Goal: Task Accomplishment & Management: Complete application form

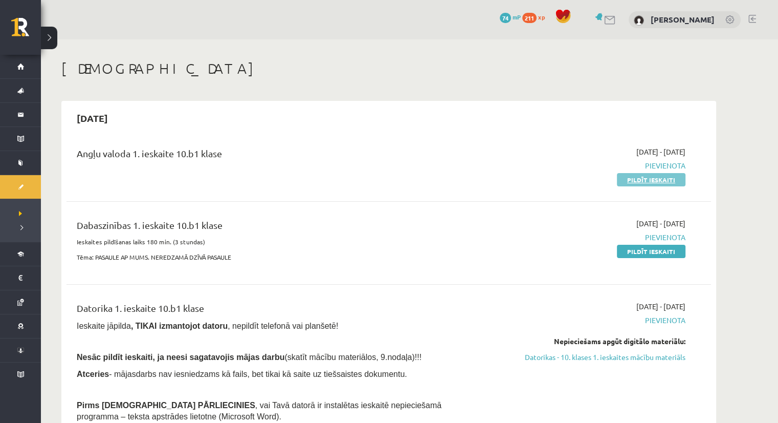
click at [642, 179] on link "Pildīt ieskaiti" at bounding box center [651, 179] width 69 height 13
click at [660, 181] on link "Pildīt ieskaiti" at bounding box center [651, 179] width 69 height 13
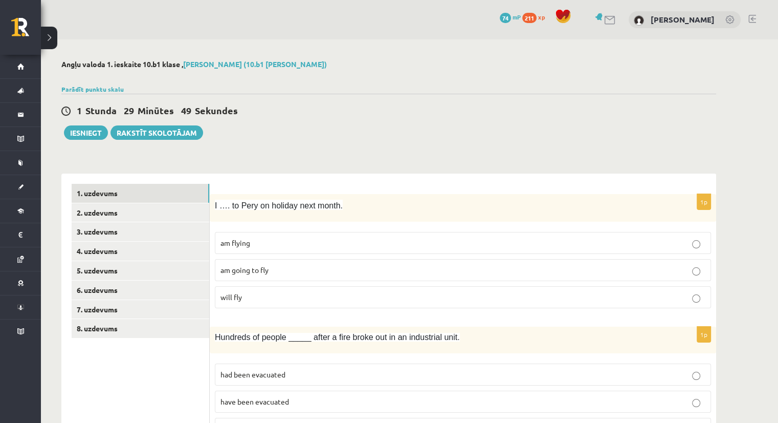
click at [254, 273] on span "am going to fly" at bounding box center [245, 269] width 48 height 9
click at [296, 244] on p "am flying" at bounding box center [463, 242] width 485 height 11
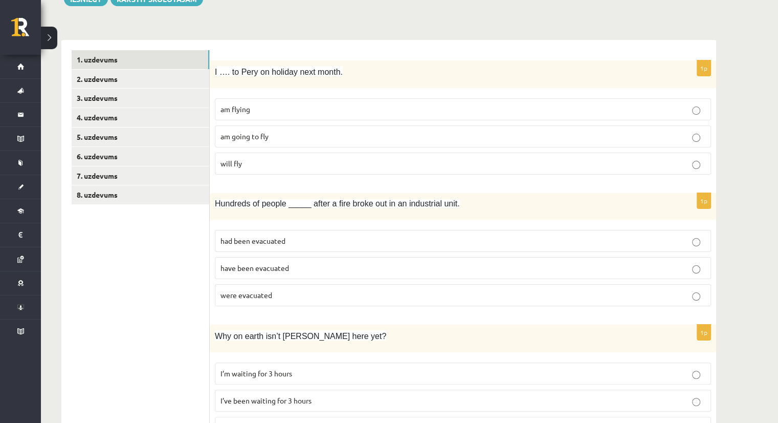
scroll to position [154, 0]
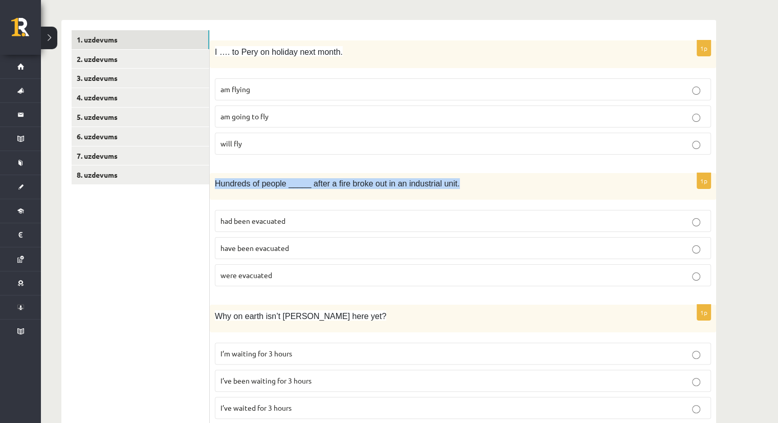
drag, startPoint x: 448, startPoint y: 184, endPoint x: 215, endPoint y: 187, distance: 232.9
click at [215, 187] on p "Hundreds of people _____ after a fire broke out in an industrial unit." at bounding box center [437, 183] width 445 height 11
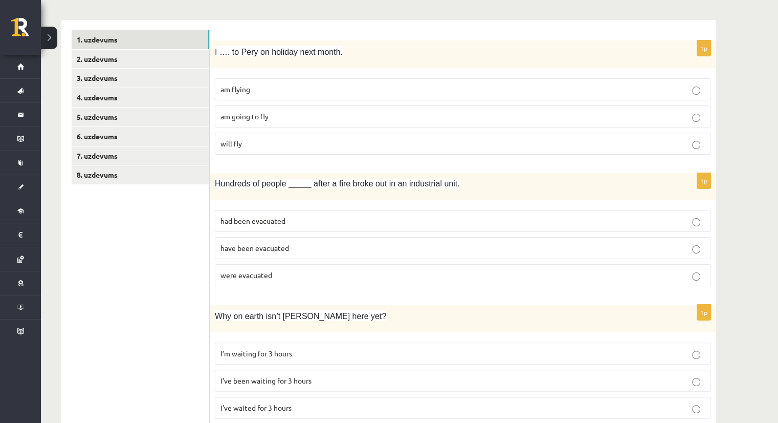
click at [284, 246] on span "have been evacuated" at bounding box center [255, 247] width 69 height 9
click at [291, 211] on label "had been evacuated" at bounding box center [463, 221] width 496 height 22
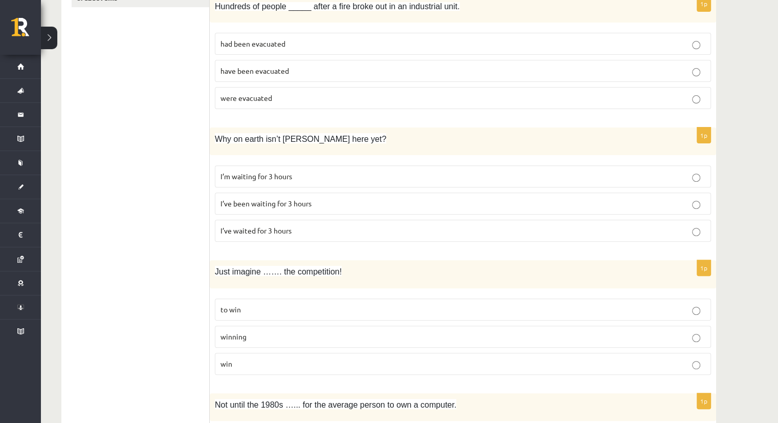
scroll to position [358, 0]
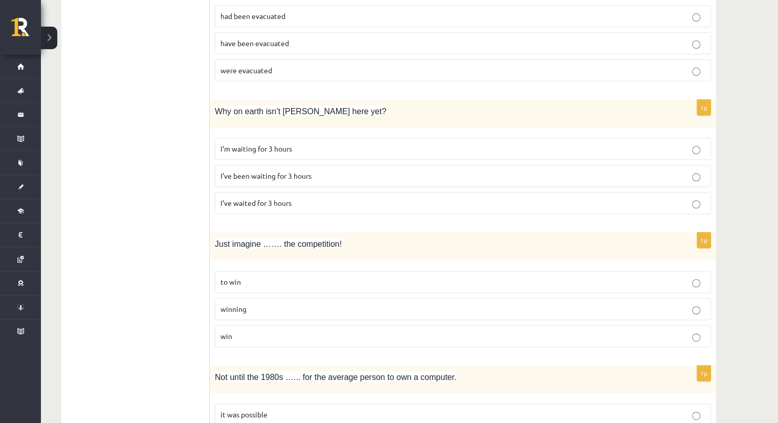
click at [255, 180] on label "I’ve been waiting for 3 hours" at bounding box center [463, 176] width 496 height 22
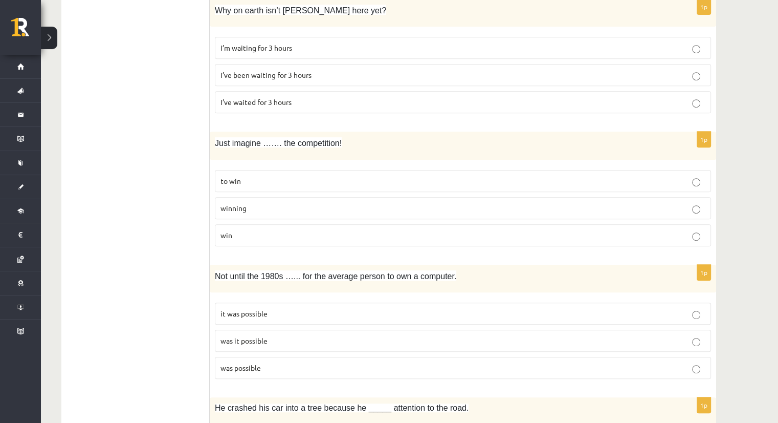
scroll to position [461, 0]
click at [291, 180] on p "to win" at bounding box center [463, 179] width 485 height 11
click at [300, 196] on label "winning" at bounding box center [463, 207] width 496 height 22
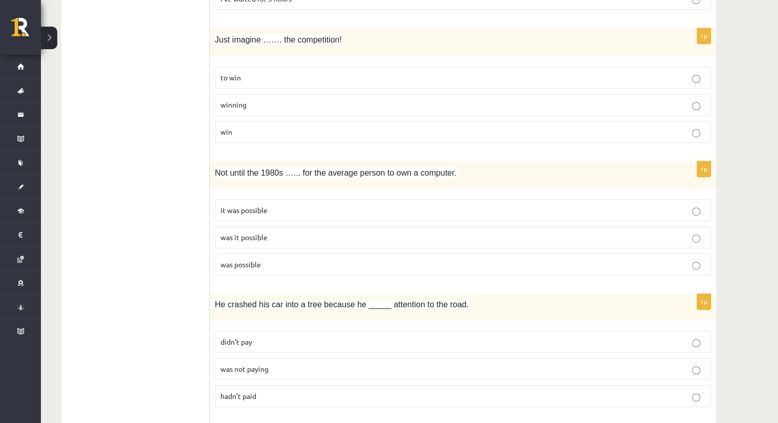
scroll to position [563, 0]
click at [277, 212] on label "it was possible" at bounding box center [463, 210] width 496 height 22
click at [276, 236] on p "was it possible" at bounding box center [463, 236] width 485 height 11
click at [290, 212] on label "it was possible" at bounding box center [463, 210] width 496 height 22
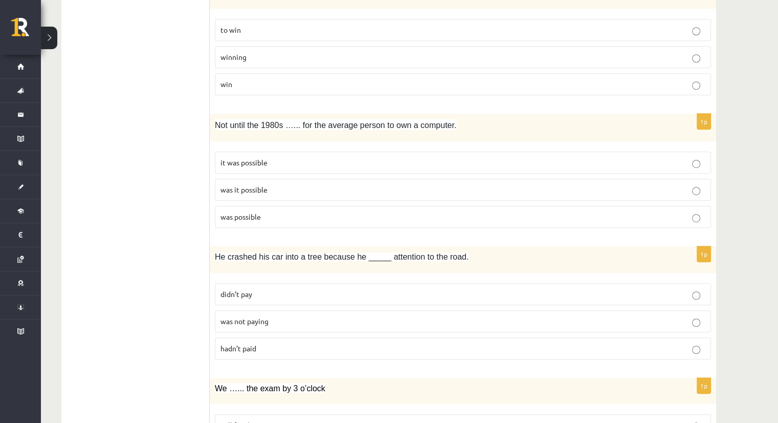
scroll to position [614, 0]
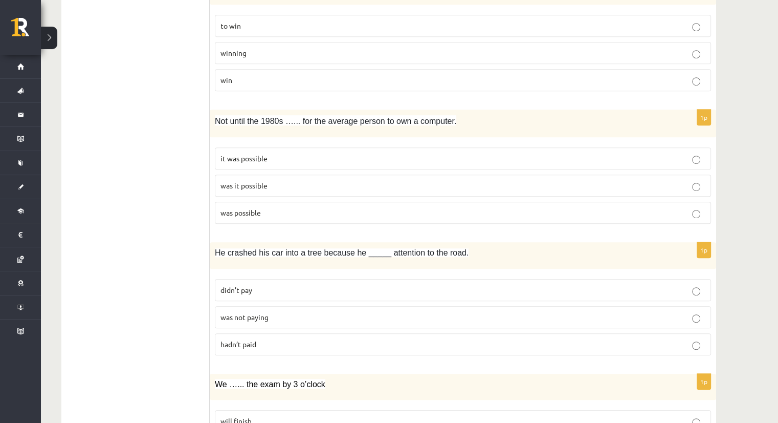
click at [276, 180] on p "was it possible" at bounding box center [463, 185] width 485 height 11
click at [280, 209] on p "was possible" at bounding box center [463, 212] width 485 height 11
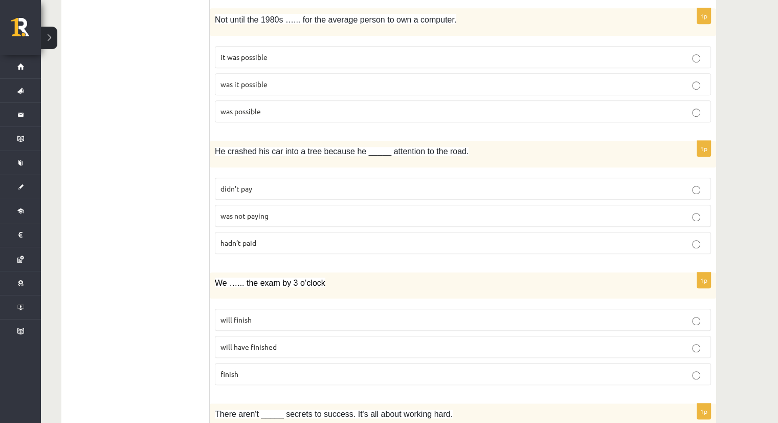
scroll to position [768, 0]
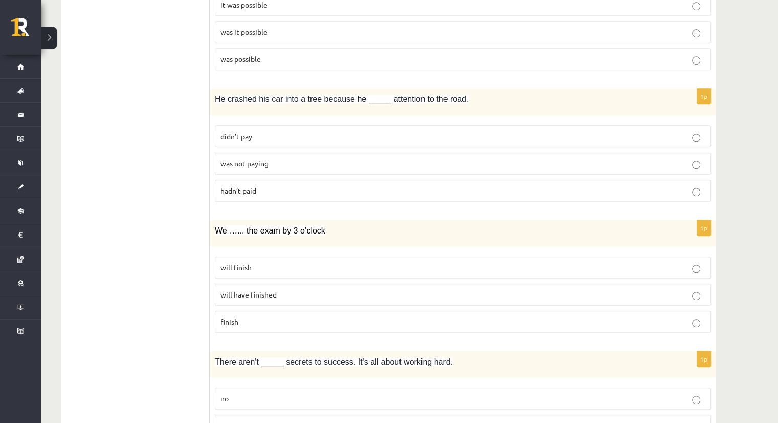
click at [262, 131] on p "didn’t pay" at bounding box center [463, 136] width 485 height 11
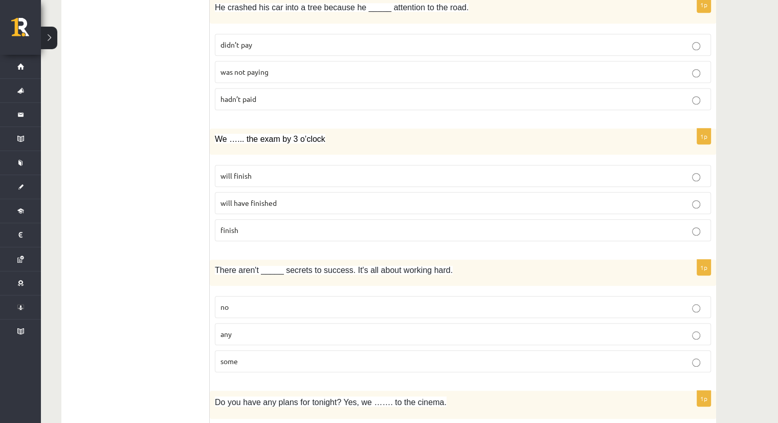
scroll to position [870, 0]
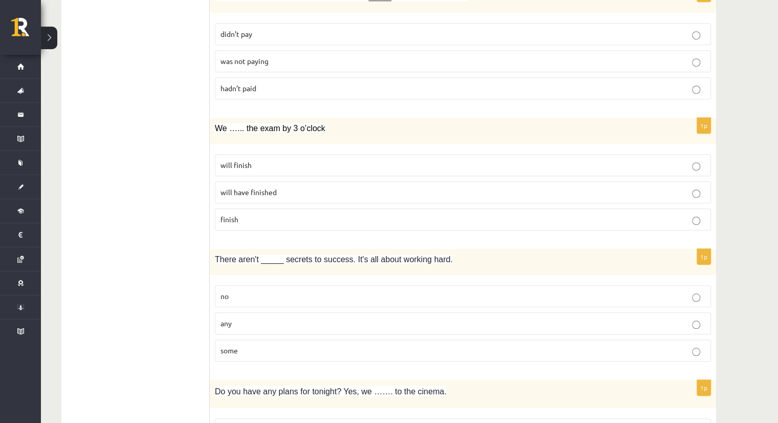
click at [264, 166] on label "will finish" at bounding box center [463, 165] width 496 height 22
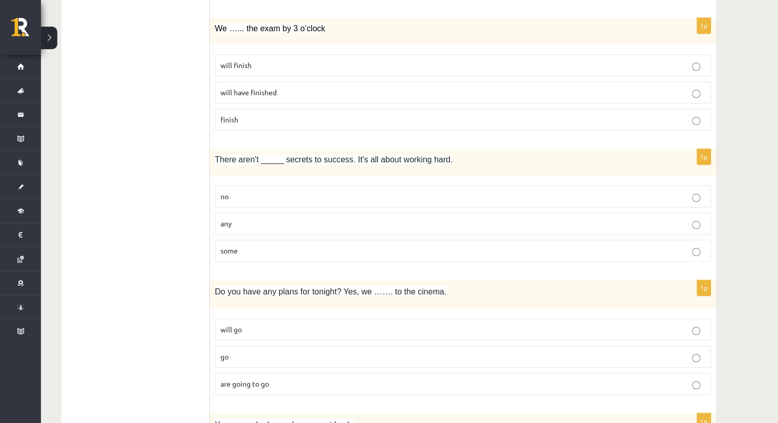
scroll to position [972, 0]
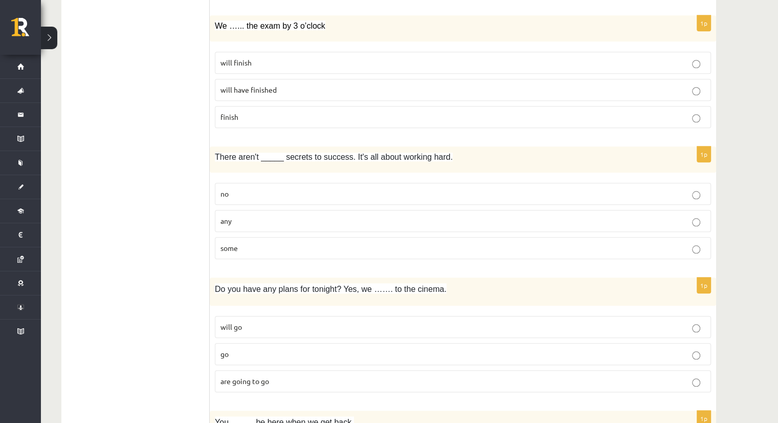
click at [270, 219] on p "any" at bounding box center [463, 220] width 485 height 11
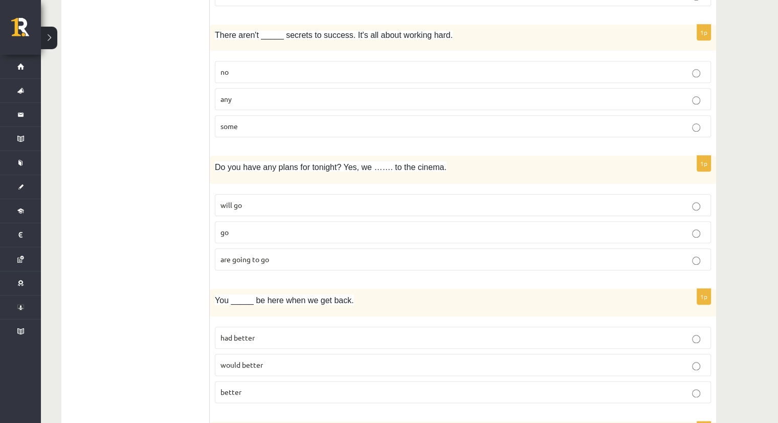
scroll to position [1126, 0]
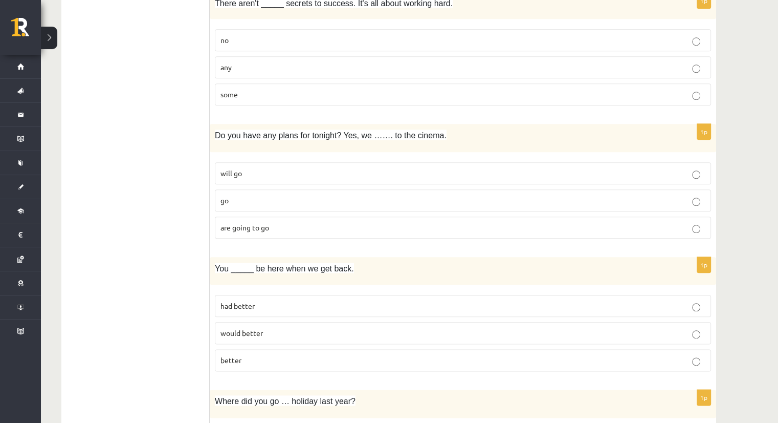
click at [280, 226] on p "are going to go" at bounding box center [463, 227] width 485 height 11
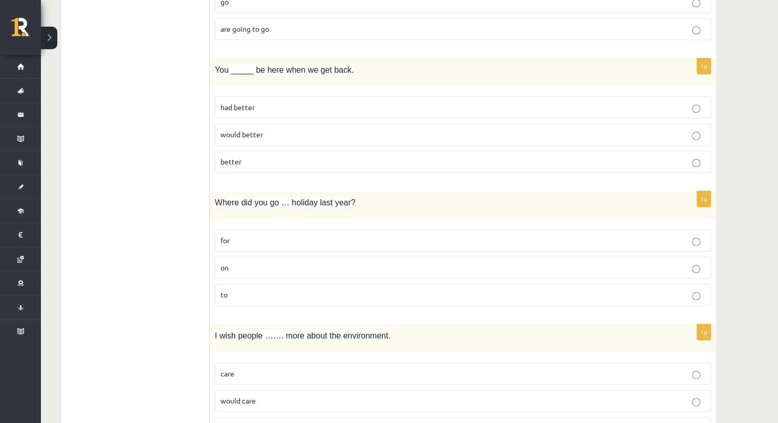
scroll to position [1331, 0]
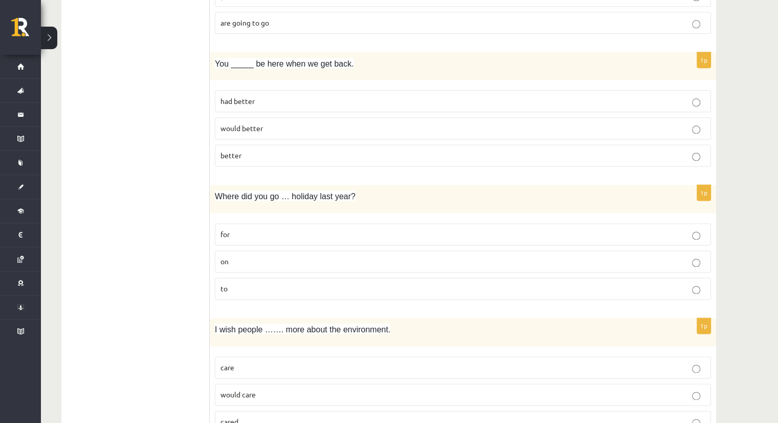
click at [274, 150] on p "better" at bounding box center [463, 155] width 485 height 11
click at [307, 124] on p "would better" at bounding box center [463, 128] width 485 height 11
click at [289, 256] on p "on" at bounding box center [463, 261] width 485 height 11
click at [289, 229] on p "for" at bounding box center [463, 234] width 485 height 11
click at [302, 288] on label "to" at bounding box center [463, 288] width 496 height 22
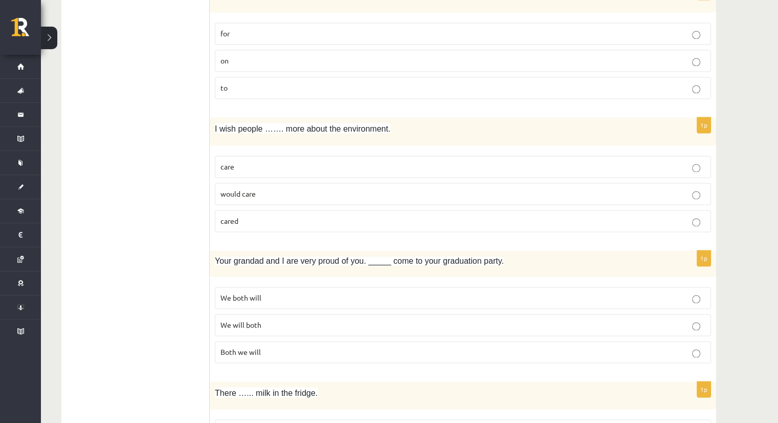
scroll to position [1535, 0]
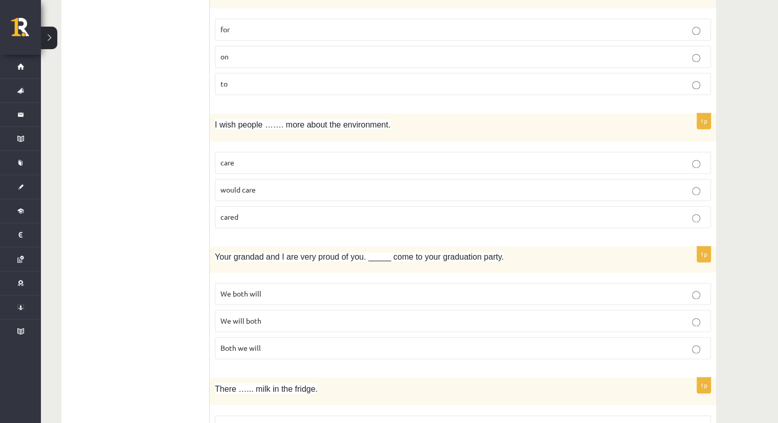
click at [258, 184] on p "would care" at bounding box center [463, 189] width 485 height 11
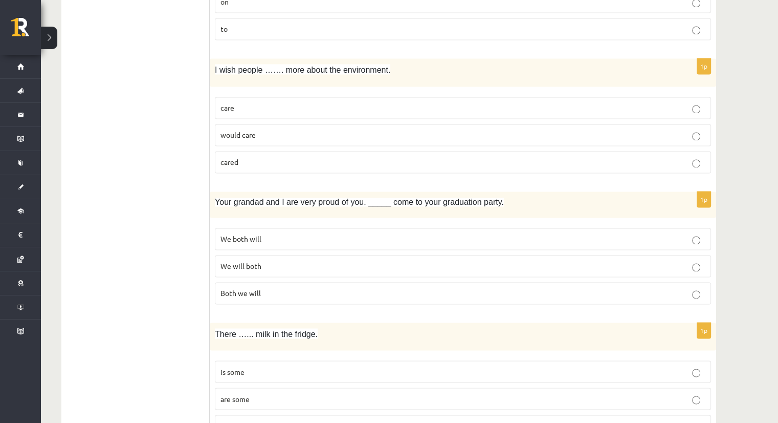
scroll to position [1689, 0]
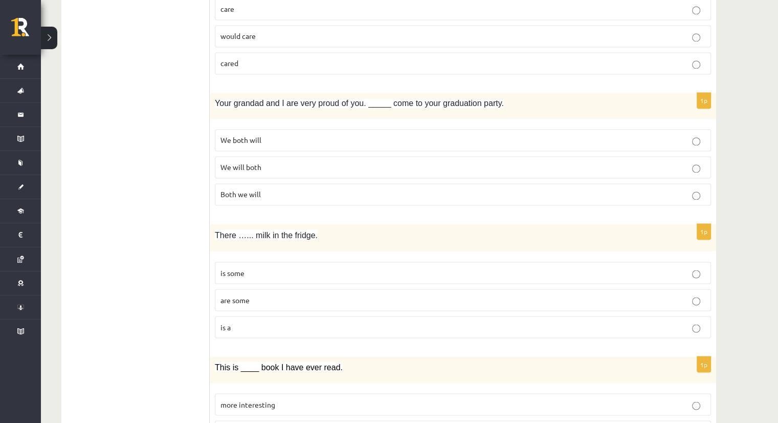
click at [281, 136] on p "We both will" at bounding box center [463, 140] width 485 height 11
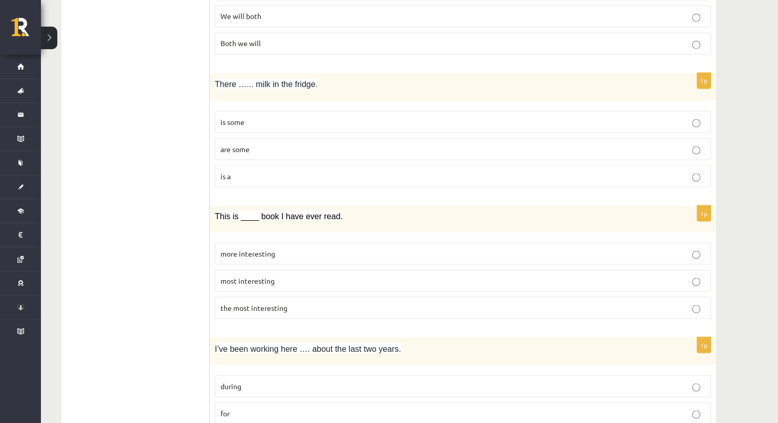
scroll to position [1843, 0]
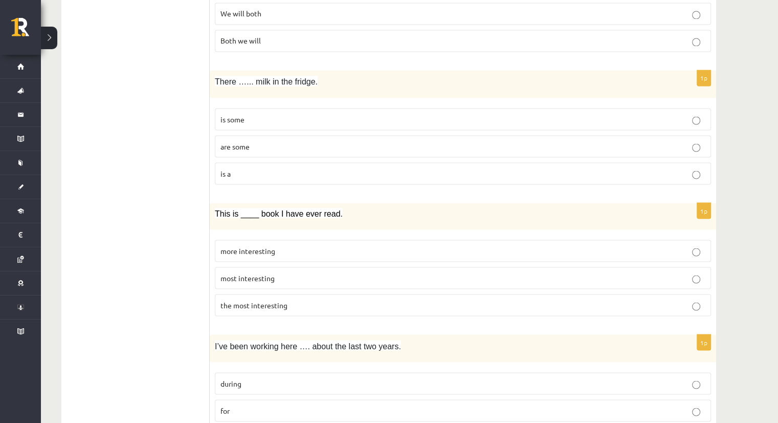
click at [271, 114] on p "is some" at bounding box center [463, 119] width 485 height 11
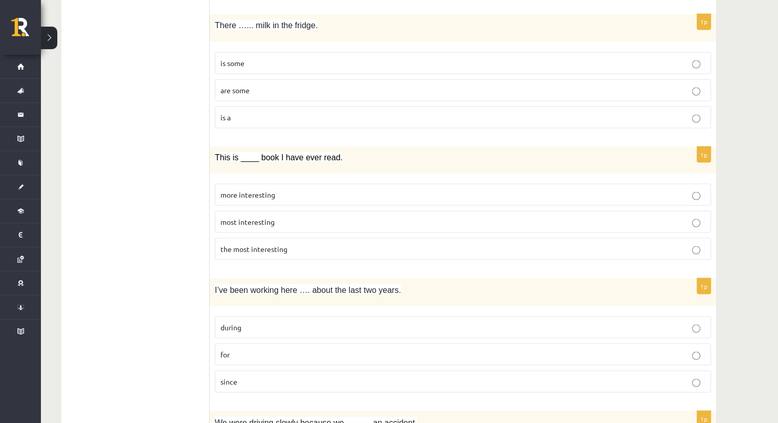
scroll to position [1894, 0]
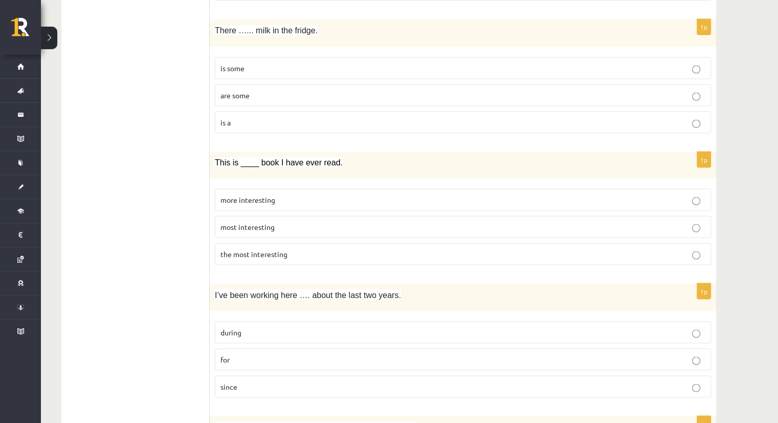
click at [261, 117] on p "is a" at bounding box center [463, 122] width 485 height 11
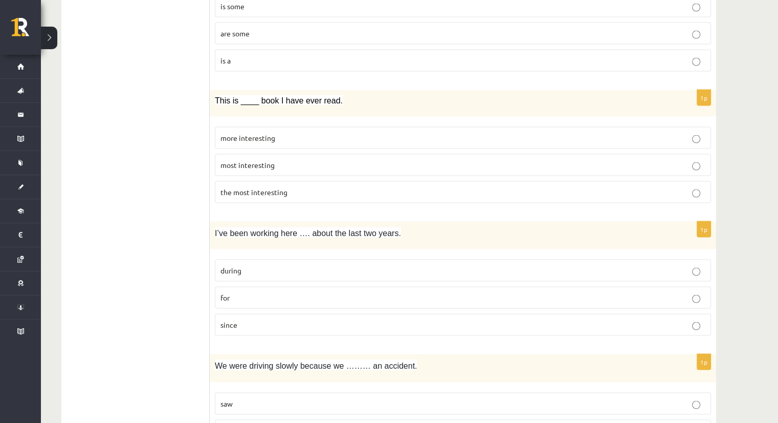
scroll to position [1996, 0]
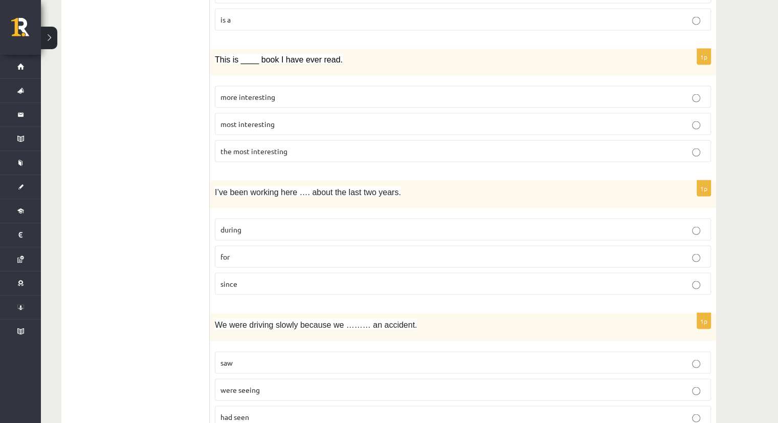
click at [267, 146] on span "the most interesting" at bounding box center [254, 150] width 67 height 9
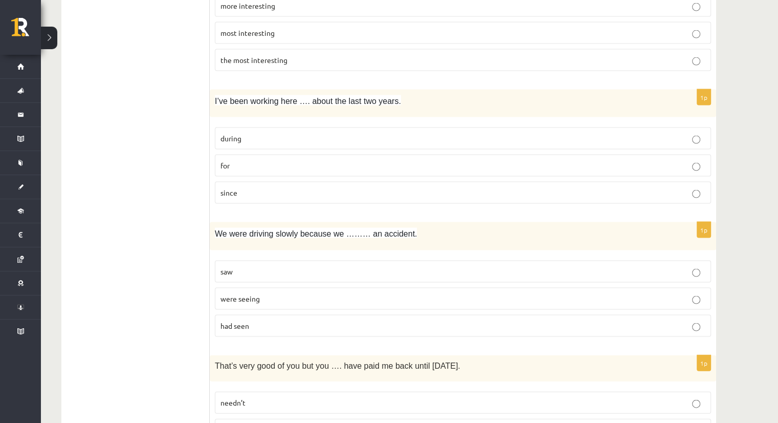
scroll to position [2150, 0]
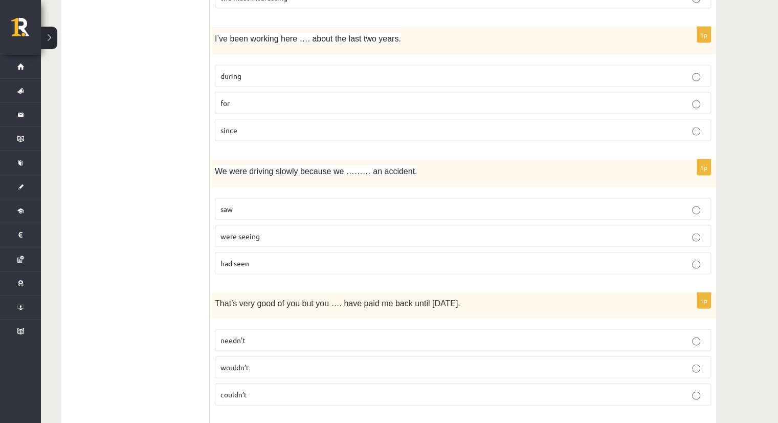
click at [274, 101] on label "for" at bounding box center [463, 103] width 496 height 22
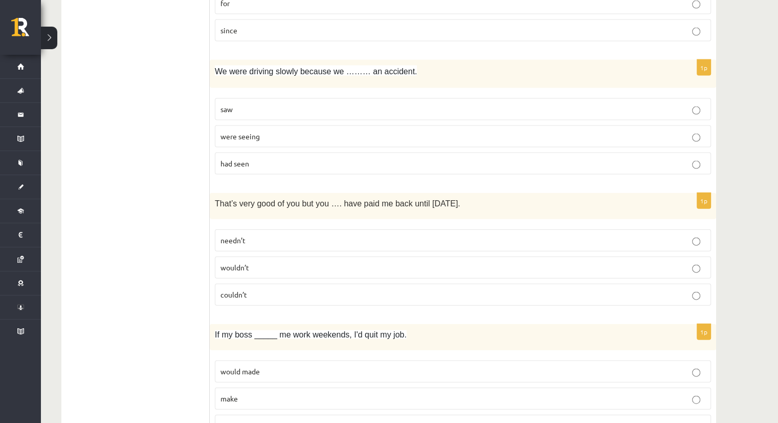
scroll to position [2252, 0]
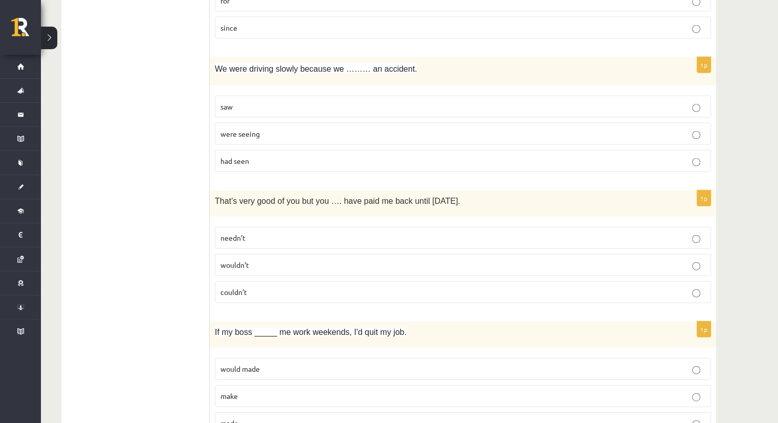
click at [267, 96] on label "saw" at bounding box center [463, 107] width 496 height 22
click at [264, 287] on p "couldn’t" at bounding box center [463, 292] width 485 height 11
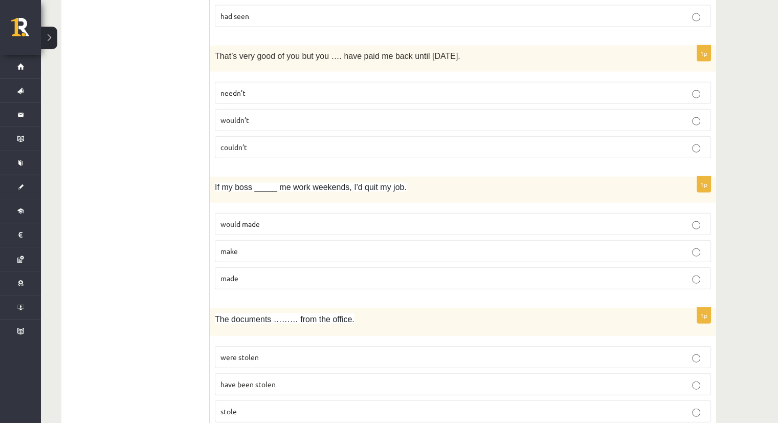
scroll to position [2405, 0]
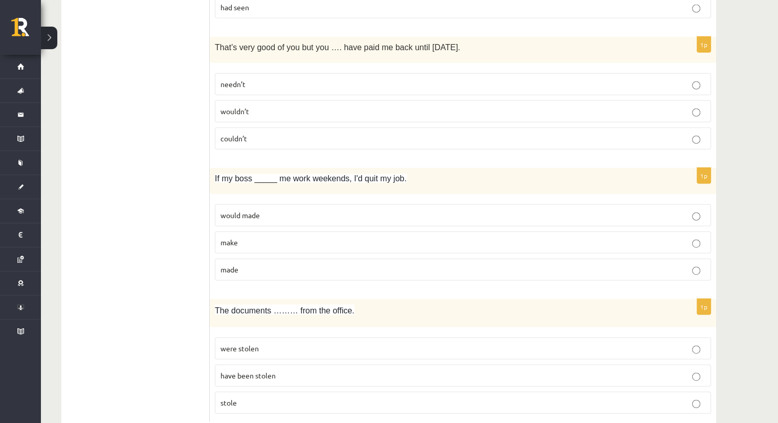
click at [263, 237] on p "make" at bounding box center [463, 242] width 485 height 11
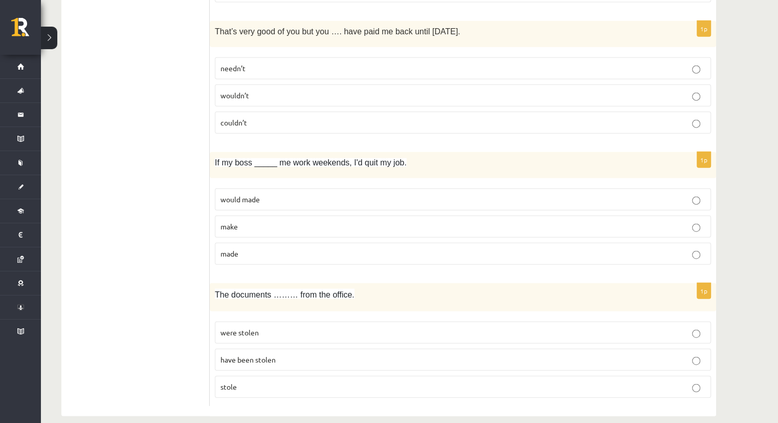
scroll to position [2422, 0]
click at [252, 354] on span "have been stolen" at bounding box center [248, 358] width 55 height 9
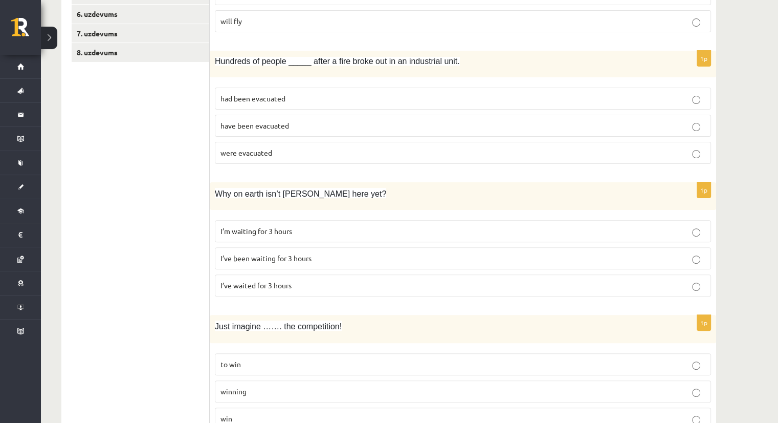
scroll to position [170, 0]
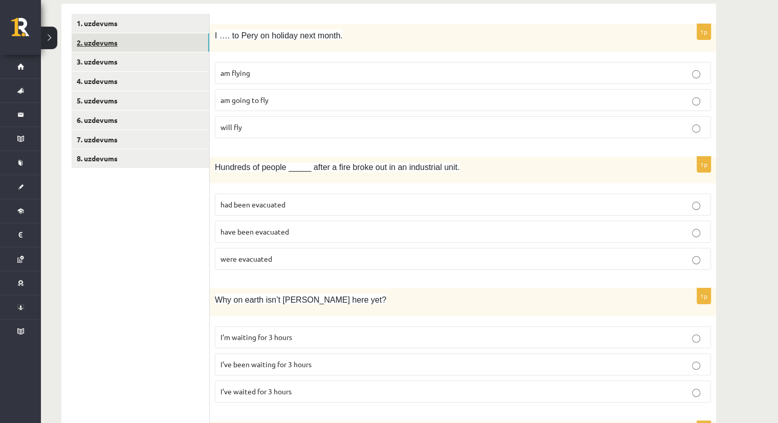
click at [104, 48] on link "2. uzdevums" at bounding box center [141, 42] width 138 height 19
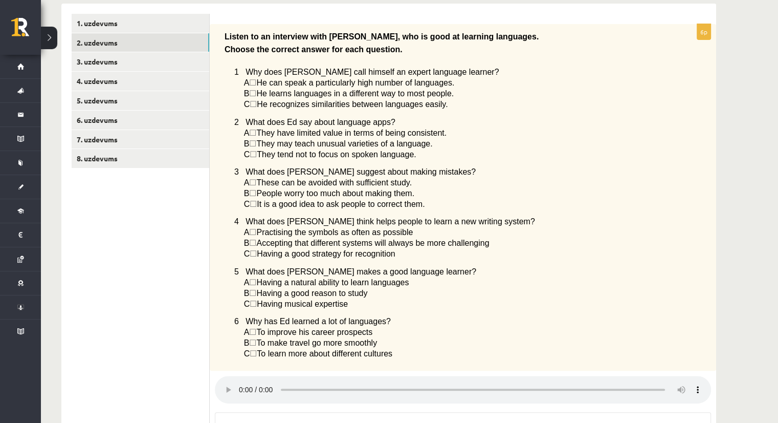
click at [256, 109] on span "☐" at bounding box center [253, 104] width 7 height 9
click at [256, 104] on span "☐" at bounding box center [253, 104] width 7 height 9
click at [244, 106] on span "C" at bounding box center [247, 104] width 6 height 9
click at [256, 106] on span "☐" at bounding box center [253, 104] width 7 height 9
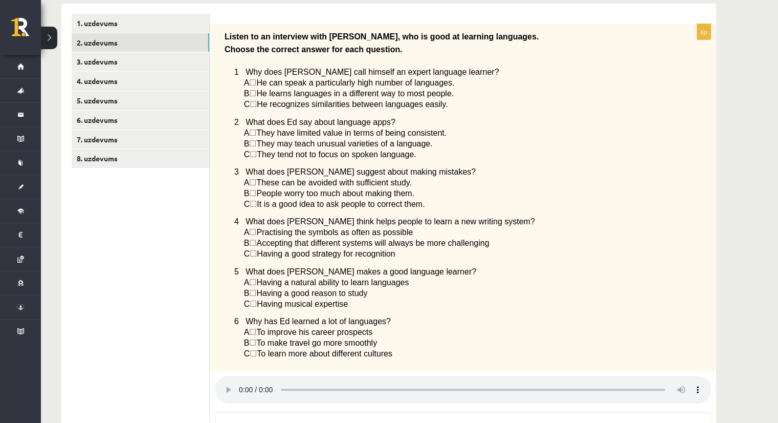
click at [284, 109] on span "He recognizes similarities between languages easily." at bounding box center [352, 104] width 191 height 9
click at [287, 101] on span "He recognizes similarities between languages easily." at bounding box center [352, 104] width 191 height 9
click at [299, 106] on span "He recognizes similarities between languages easily." at bounding box center [352, 104] width 191 height 9
click at [257, 107] on span "☐" at bounding box center [253, 104] width 7 height 9
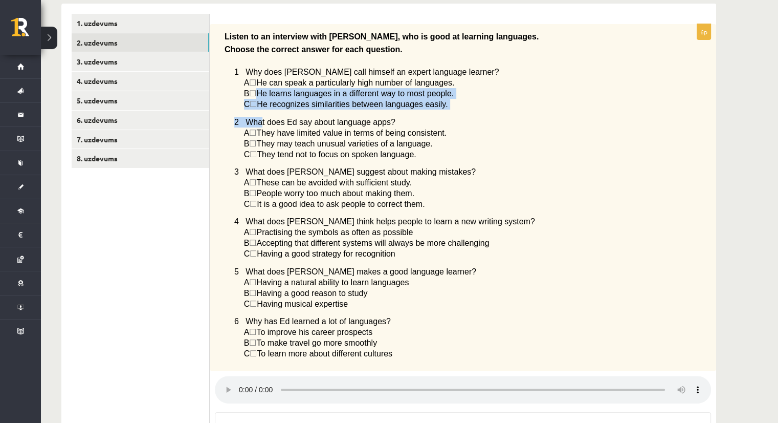
drag, startPoint x: 258, startPoint y: 99, endPoint x: 260, endPoint y: 118, distance: 19.6
click at [260, 119] on div "Listen to an interview with Ed, who is good at learning languages. Choose the c…" at bounding box center [463, 197] width 507 height 347
click at [259, 113] on div "Listen to an interview with Ed, who is good at learning languages. Choose the c…" at bounding box center [463, 197] width 507 height 347
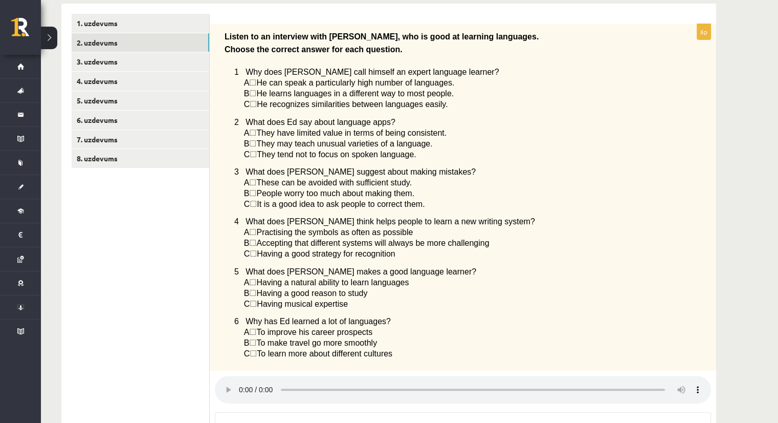
click at [257, 102] on span "☐" at bounding box center [253, 104] width 7 height 9
click at [257, 105] on span "☐" at bounding box center [253, 104] width 7 height 9
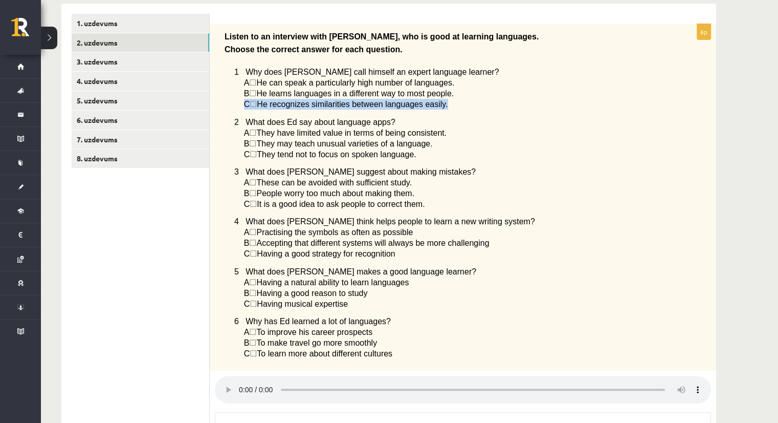
click at [255, 107] on span "☐" at bounding box center [253, 104] width 7 height 9
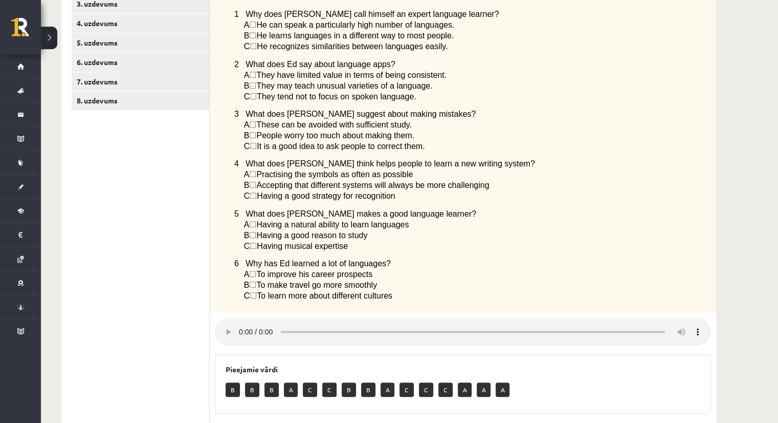
scroll to position [221, 0]
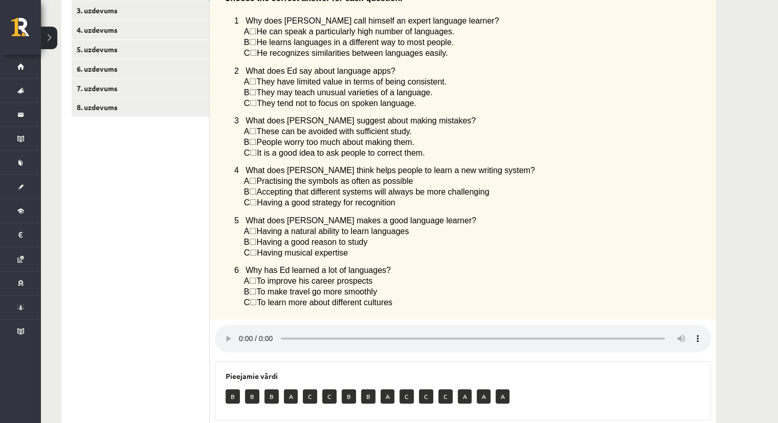
click at [244, 54] on span "C" at bounding box center [247, 53] width 6 height 9
click at [245, 55] on span "C" at bounding box center [247, 53] width 6 height 9
click at [278, 54] on span "He recognizes similarities between languages easily." at bounding box center [352, 53] width 191 height 9
drag, startPoint x: 398, startPoint y: 59, endPoint x: 230, endPoint y: 69, distance: 167.6
click at [228, 75] on div "Listen to an interview with Ed, who is good at learning languages. Choose the c…" at bounding box center [463, 146] width 507 height 347
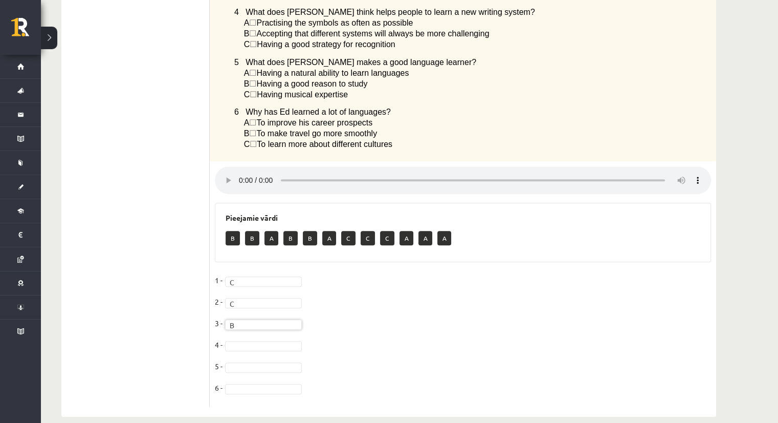
scroll to position [380, 0]
click at [258, 362] on fieldset "1 - C * 2 - C * 3 - B * 4 - 5 - 6 -" at bounding box center [463, 335] width 496 height 129
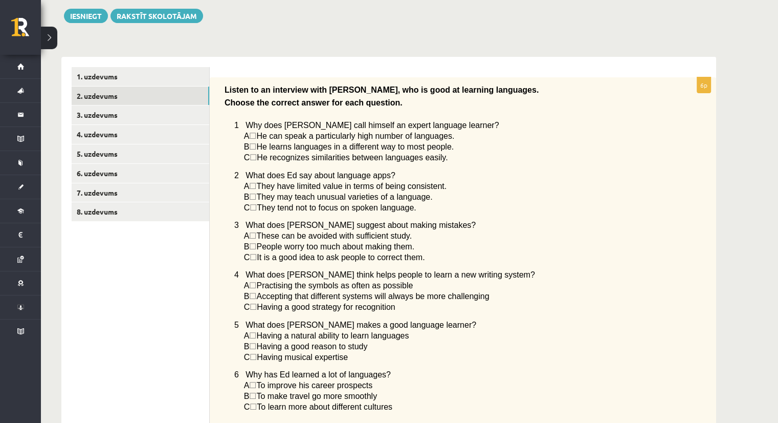
scroll to position [99, 0]
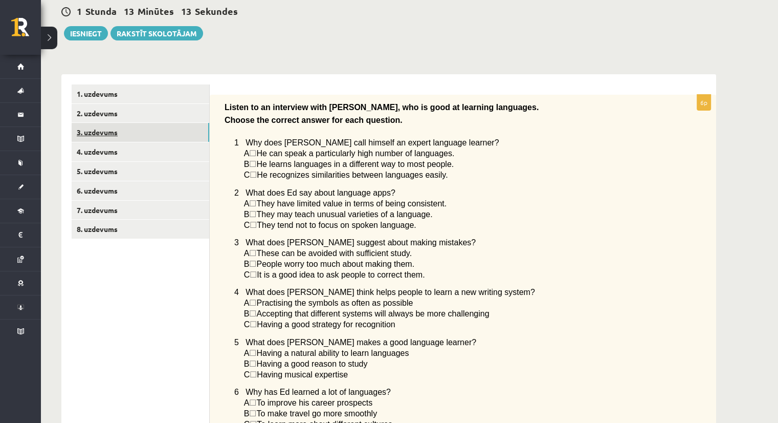
click at [84, 132] on link "3. uzdevums" at bounding box center [141, 132] width 138 height 19
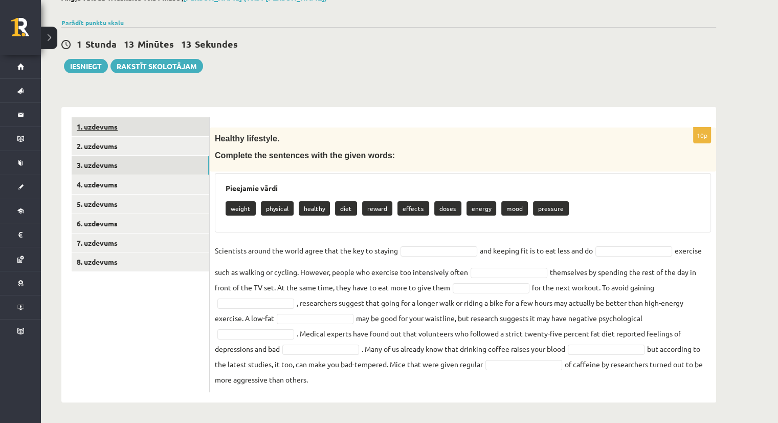
scroll to position [66, 0]
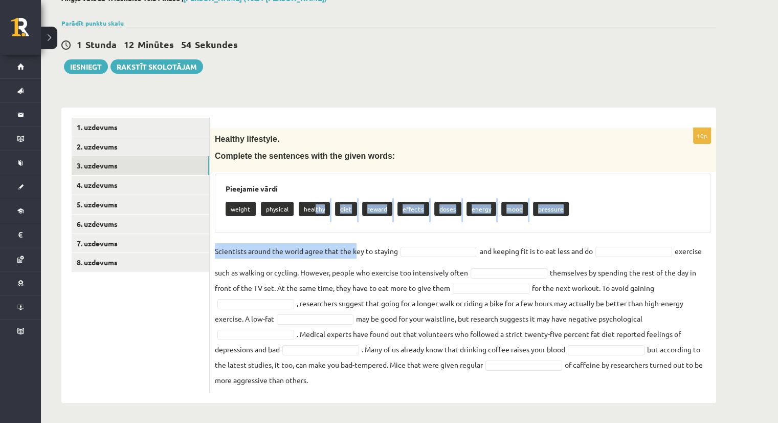
drag, startPoint x: 314, startPoint y: 211, endPoint x: 357, endPoint y: 243, distance: 53.3
click at [357, 243] on div "10p Healthy lifestyle. Complete the sentences with the given words: Pieejamie v…" at bounding box center [463, 260] width 507 height 265
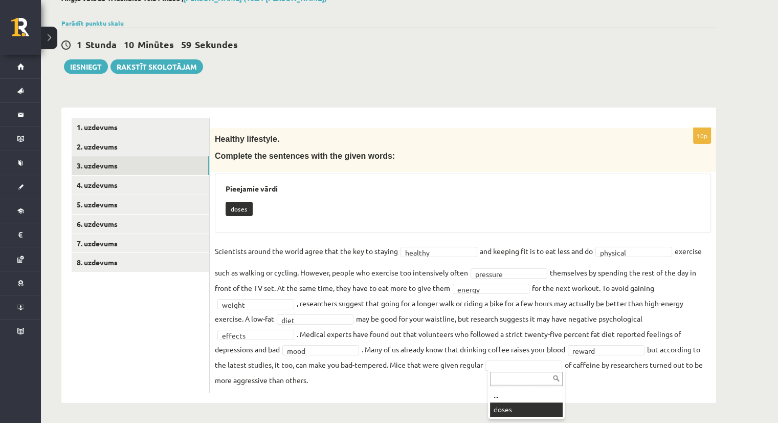
scroll to position [42, 0]
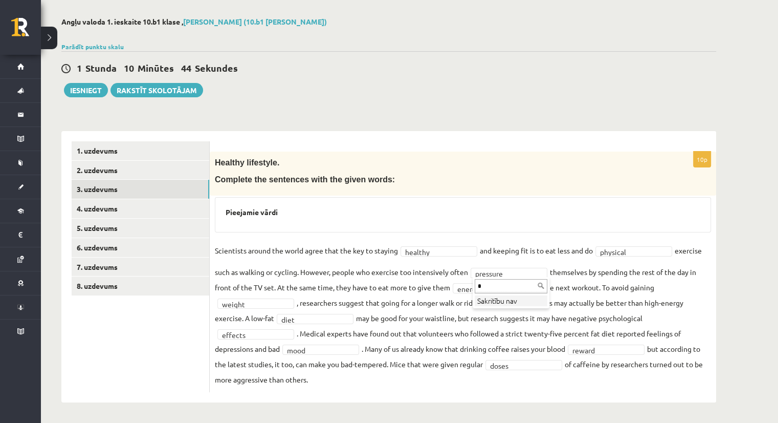
type input "**"
click at [602, 362] on input "text" at bounding box center [614, 363] width 73 height 14
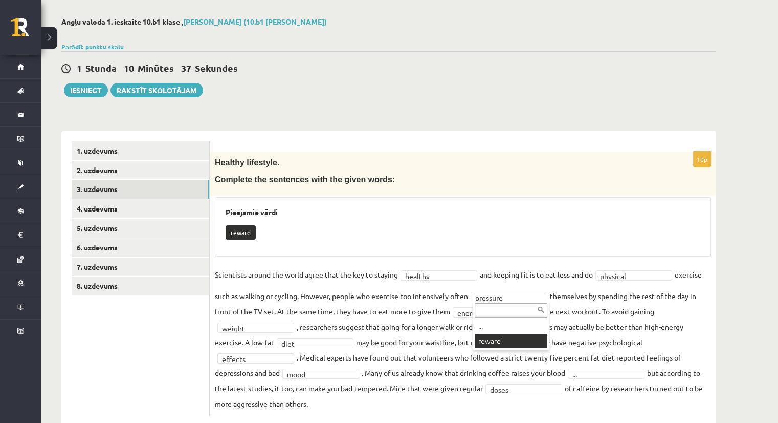
click at [500, 348] on div "... reward" at bounding box center [511, 325] width 77 height 49
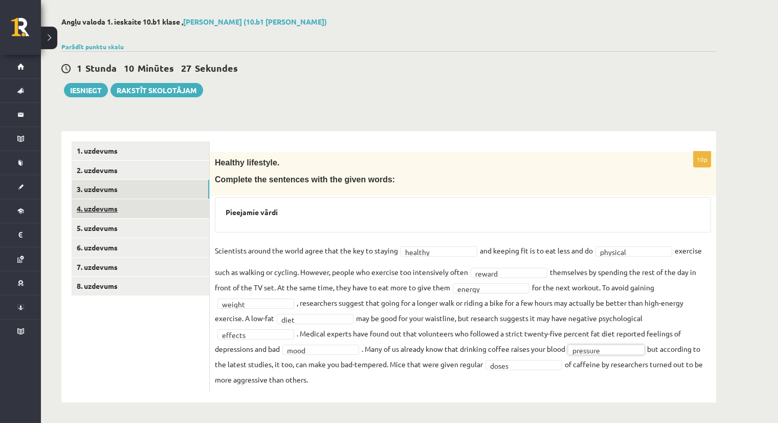
click at [90, 209] on link "4. uzdevums" at bounding box center [141, 208] width 138 height 19
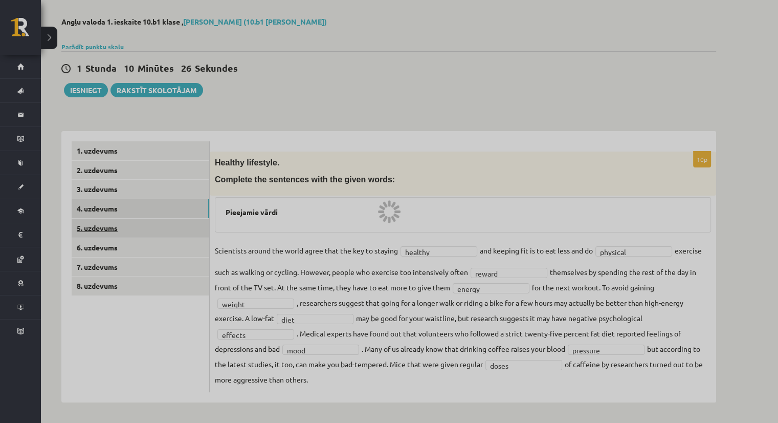
scroll to position [25, 0]
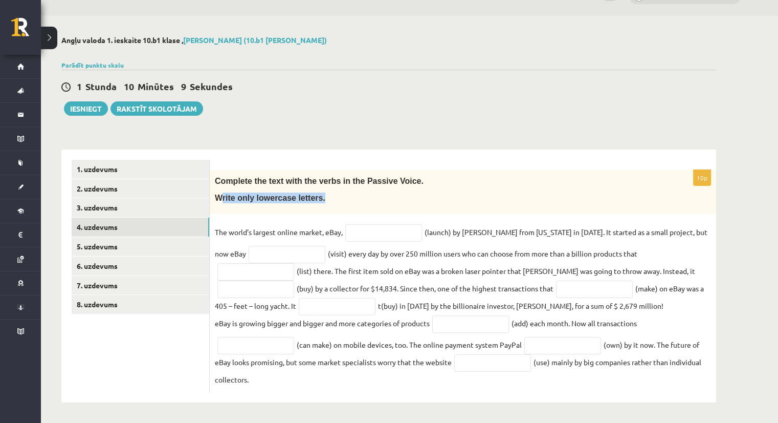
drag, startPoint x: 321, startPoint y: 197, endPoint x: 221, endPoint y: 199, distance: 100.3
click at [221, 199] on p "Write only lowercase letters." at bounding box center [437, 197] width 445 height 11
click at [220, 204] on div "Complete the text with the verbs in the Passive Voice. Write only lowercase let…" at bounding box center [463, 192] width 507 height 44
click at [375, 232] on input "text" at bounding box center [383, 232] width 77 height 17
type input "**********"
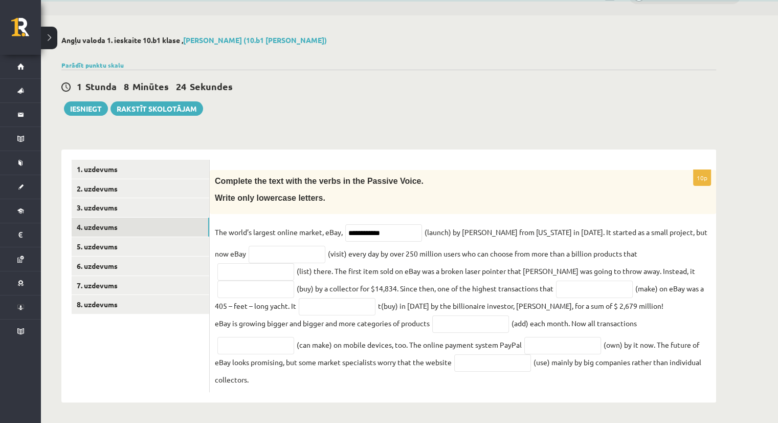
click at [473, 247] on fieldset "**********" at bounding box center [463, 305] width 496 height 163
drag, startPoint x: 295, startPoint y: 248, endPoint x: 293, endPoint y: 253, distance: 6.0
click at [293, 253] on input "text" at bounding box center [287, 254] width 77 height 17
type input "******"
click at [294, 263] on input "text" at bounding box center [256, 271] width 77 height 17
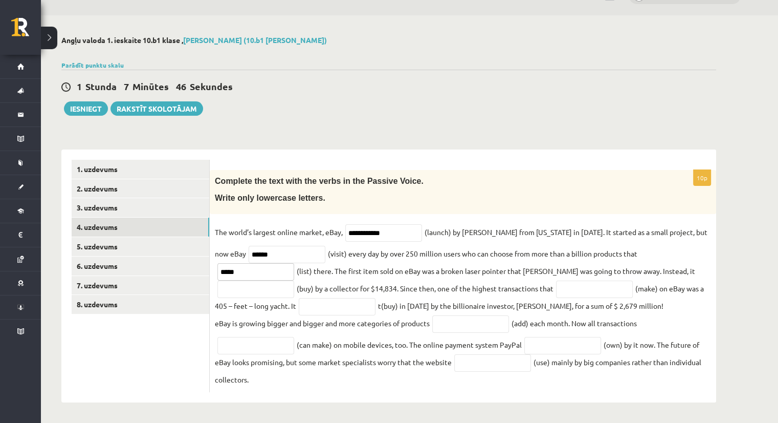
type input "*****"
drag, startPoint x: 265, startPoint y: 256, endPoint x: 190, endPoint y: 244, distance: 75.6
click at [190, 244] on div "**********" at bounding box center [388, 275] width 655 height 253
drag, startPoint x: 248, startPoint y: 255, endPoint x: 202, endPoint y: 259, distance: 45.8
click at [202, 259] on div "**********" at bounding box center [388, 275] width 655 height 253
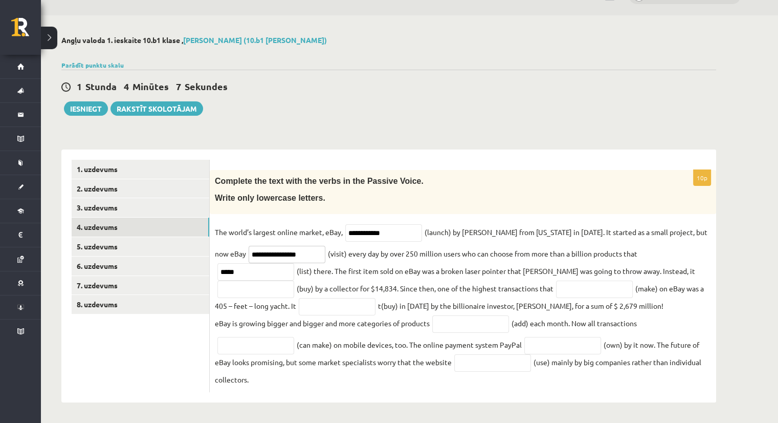
click at [255, 253] on input "**********" at bounding box center [287, 254] width 77 height 17
type input "**********"
click at [294, 280] on input "text" at bounding box center [256, 288] width 77 height 17
type input "**********"
click at [556, 291] on input "text" at bounding box center [594, 288] width 77 height 17
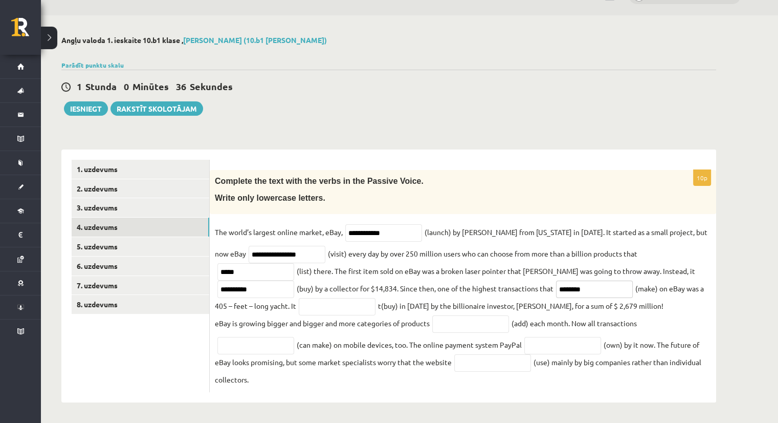
type input "********"
click at [299, 306] on input "text" at bounding box center [337, 306] width 77 height 17
type input "**********"
drag, startPoint x: 312, startPoint y: 330, endPoint x: 348, endPoint y: 318, distance: 37.7
click at [348, 318] on p "eBay is growing bigger and bigger and more categories of products" at bounding box center [322, 322] width 215 height 15
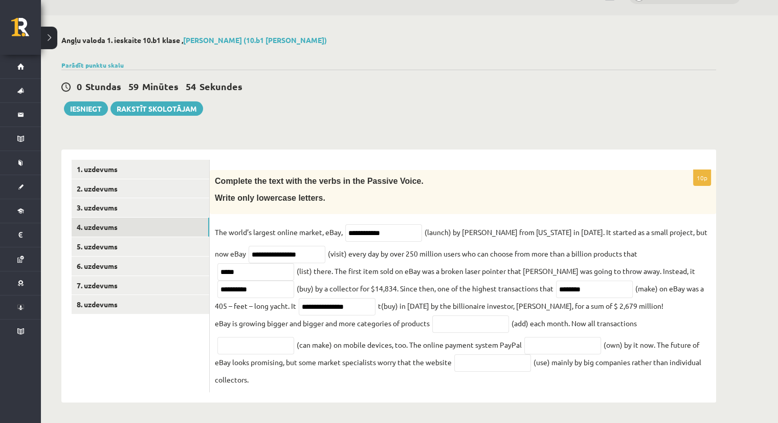
click at [367, 318] on p "eBay is growing bigger and bigger and more categories of products" at bounding box center [322, 322] width 215 height 15
click at [446, 328] on input "text" at bounding box center [470, 323] width 77 height 17
type input "**********"
click at [255, 350] on input "text" at bounding box center [256, 345] width 77 height 17
type input "**********"
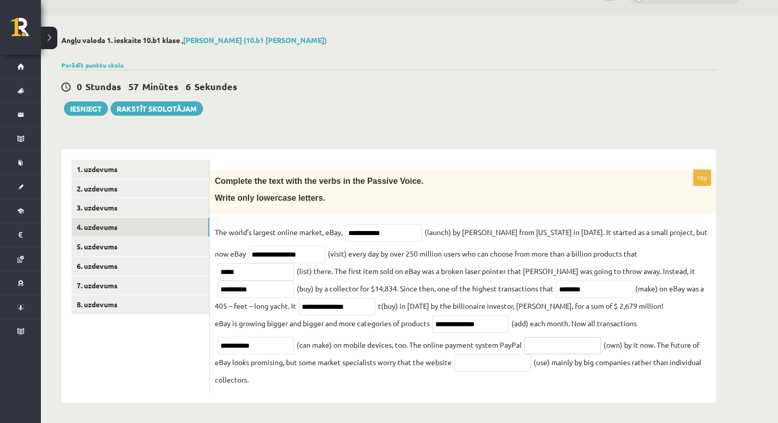
click at [545, 344] on input "text" at bounding box center [563, 345] width 77 height 17
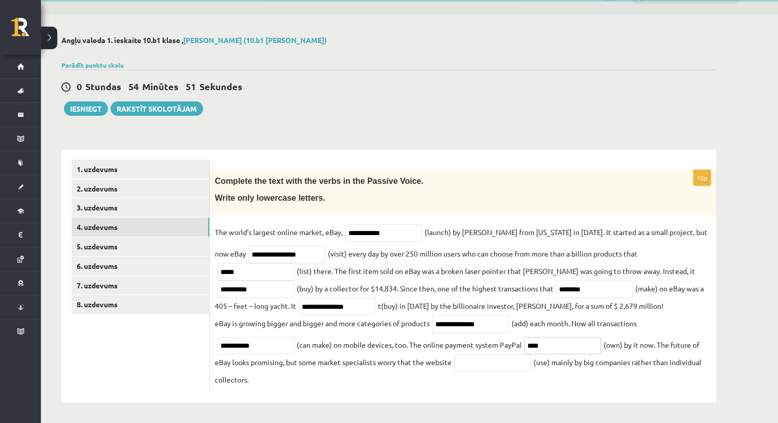
type input "****"
click at [475, 367] on input "text" at bounding box center [492, 362] width 77 height 17
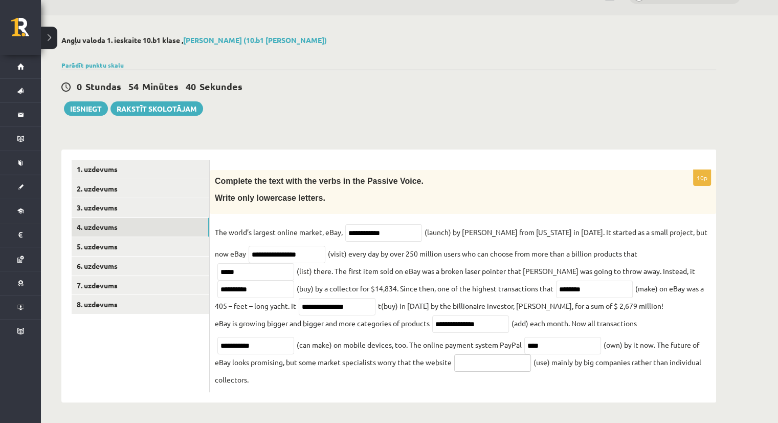
click at [500, 365] on input "text" at bounding box center [492, 362] width 77 height 17
click at [493, 365] on input "**********" at bounding box center [492, 362] width 77 height 17
click at [475, 366] on input "**********" at bounding box center [492, 362] width 77 height 17
click at [409, 381] on fieldset "**********" at bounding box center [463, 305] width 496 height 163
click at [520, 362] on input "**********" at bounding box center [492, 362] width 77 height 17
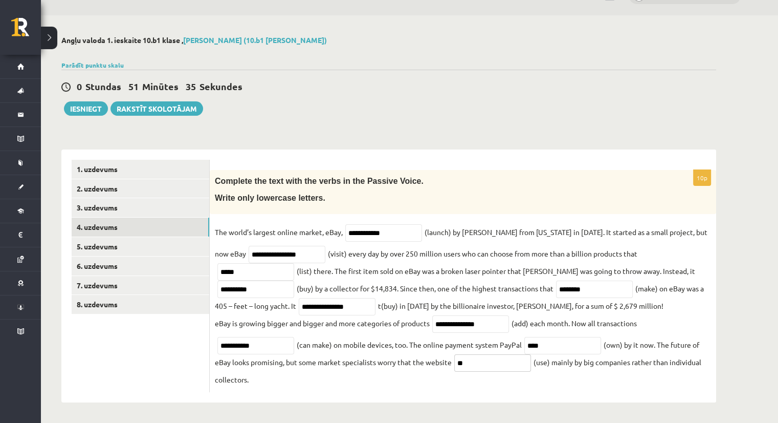
type input "*"
type input "********"
click at [112, 244] on link "5. uzdevums" at bounding box center [141, 246] width 138 height 19
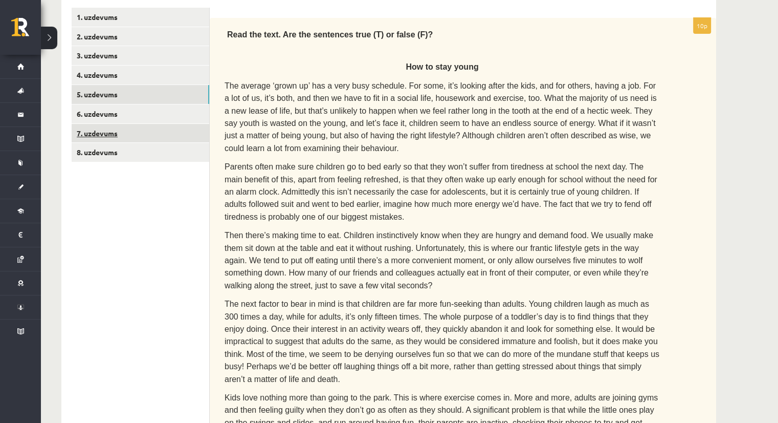
scroll to position [170, 0]
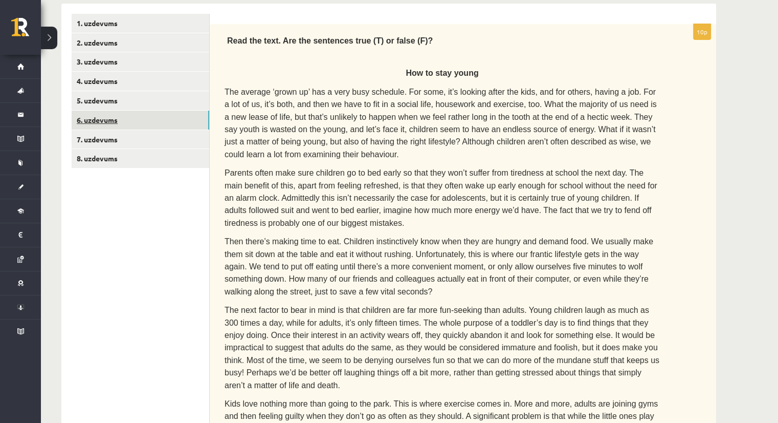
click at [100, 114] on link "6. uzdevums" at bounding box center [141, 120] width 138 height 19
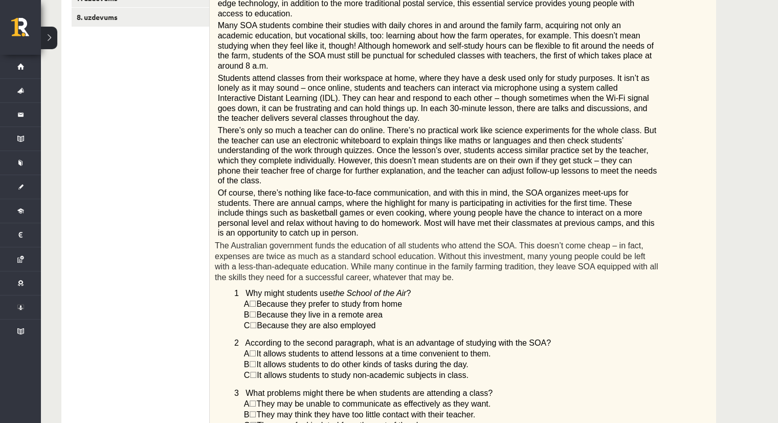
scroll to position [375, 0]
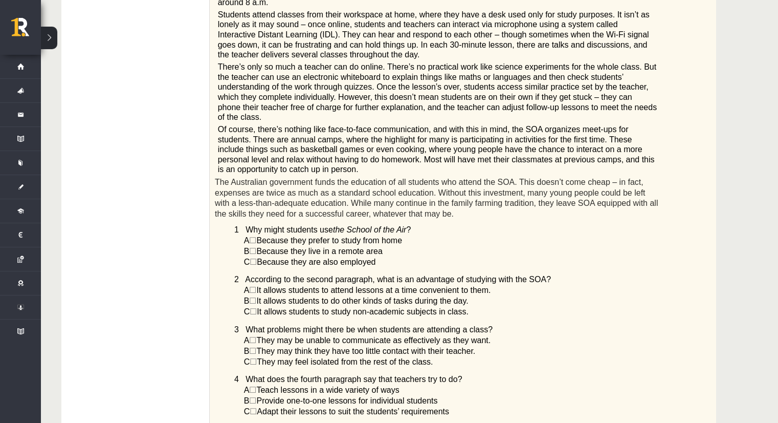
click at [256, 247] on span "☐" at bounding box center [252, 251] width 7 height 9
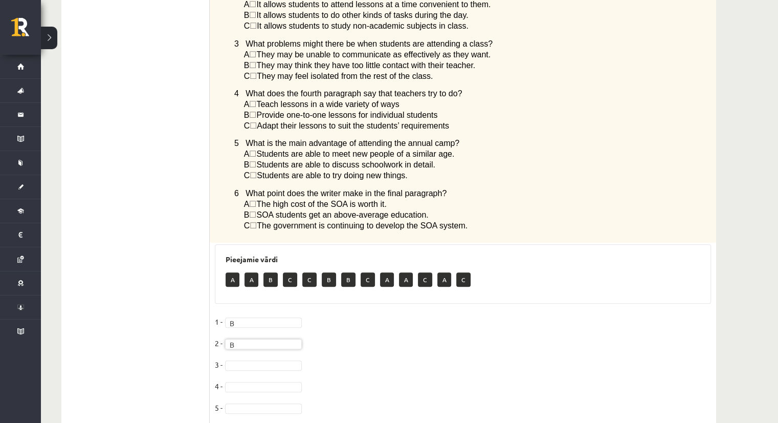
scroll to position [666, 0]
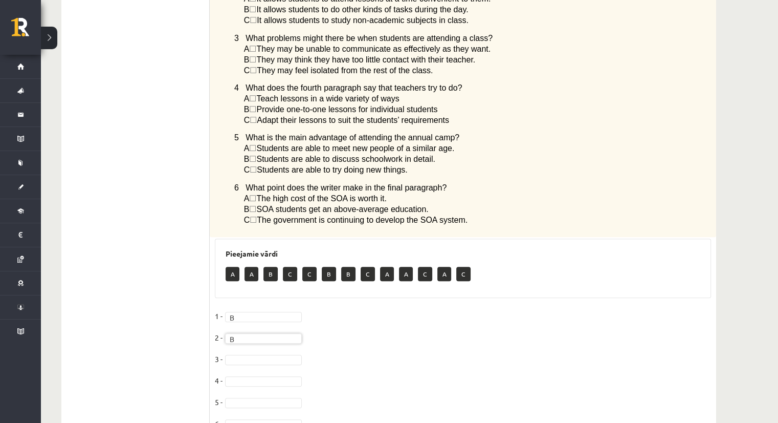
click at [238, 314] on fieldset "1 - B * 2 - B * 3 - 4 - 5 - 6 -" at bounding box center [463, 372] width 496 height 129
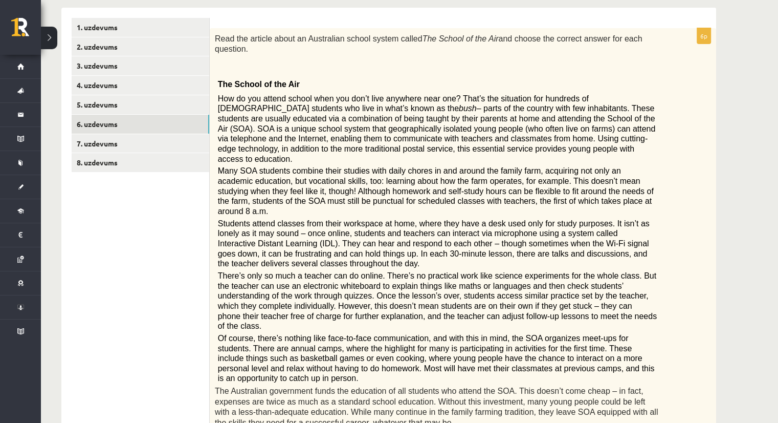
scroll to position [103, 0]
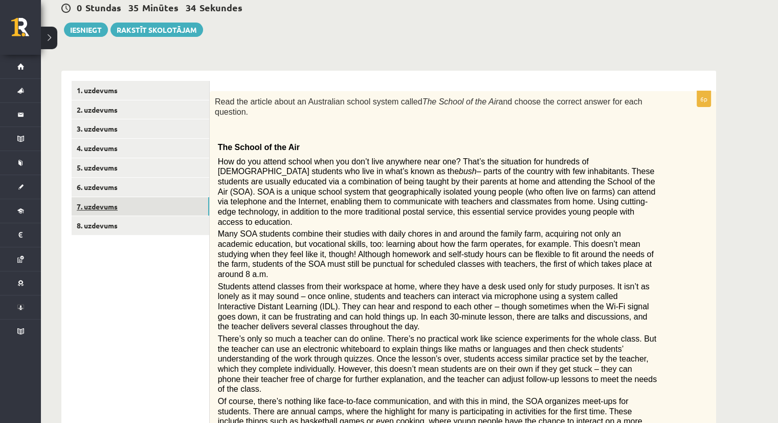
click at [99, 213] on link "7. uzdevums" at bounding box center [141, 206] width 138 height 19
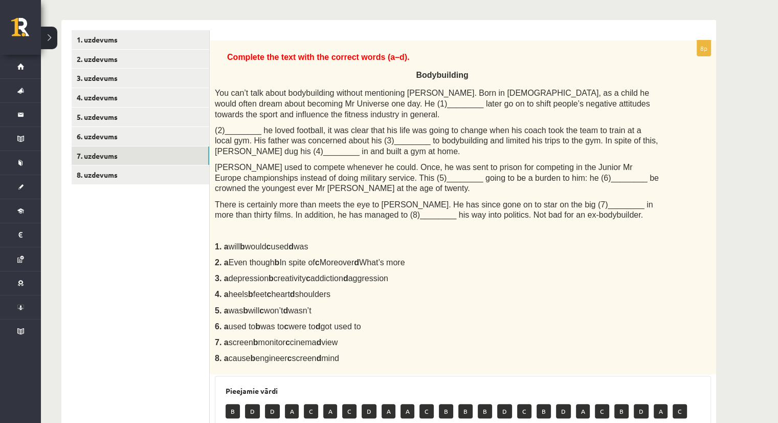
scroll to position [205, 0]
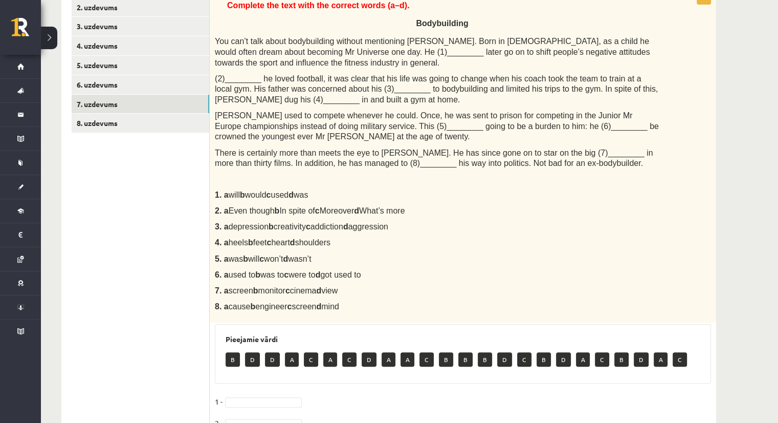
click at [366, 52] on span "You can’t talk about bodybuilding without mentioning Arnold Schwarzenegger. Bor…" at bounding box center [433, 52] width 436 height 30
click at [350, 49] on span "You can’t talk about bodybuilding without mentioning Arnold Schwarzenegger. Bor…" at bounding box center [433, 52] width 436 height 30
click at [214, 190] on div "Complete the text with the correct words (a–d). Bodybuilding You can’t talk abo…" at bounding box center [463, 156] width 507 height 334
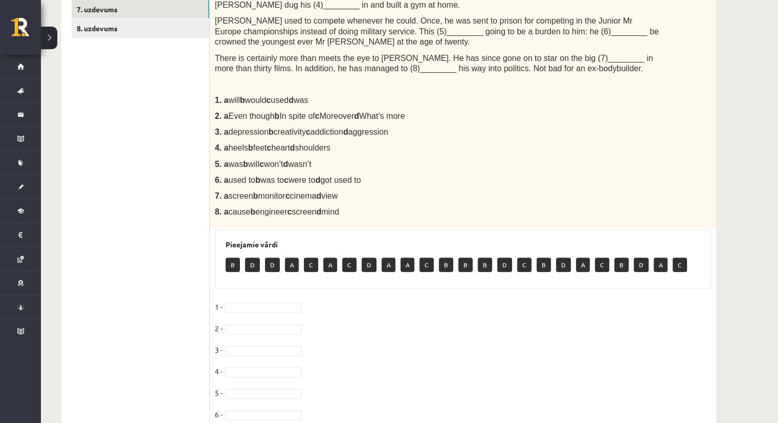
scroll to position [308, 0]
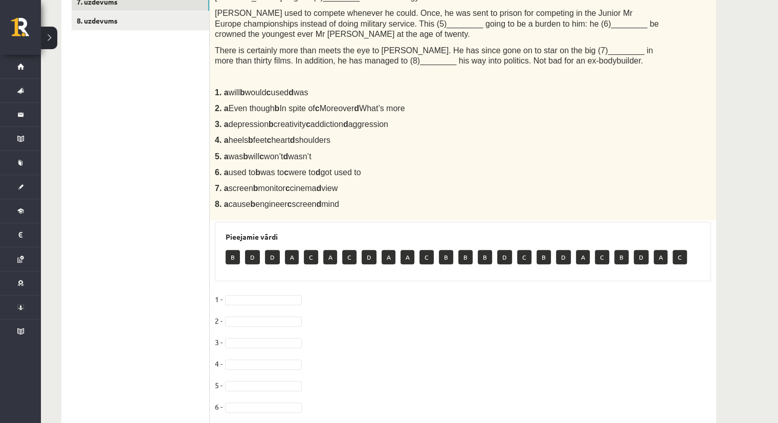
click at [256, 303] on fieldset "1 - 2 - 3 - 4 - 5 - 6 - 7 - 8 -" at bounding box center [463, 377] width 496 height 172
click at [257, 312] on fieldset "1 - B * 2 - 3 - 4 - 5 - 6 - 7 - 8 -" at bounding box center [463, 377] width 496 height 172
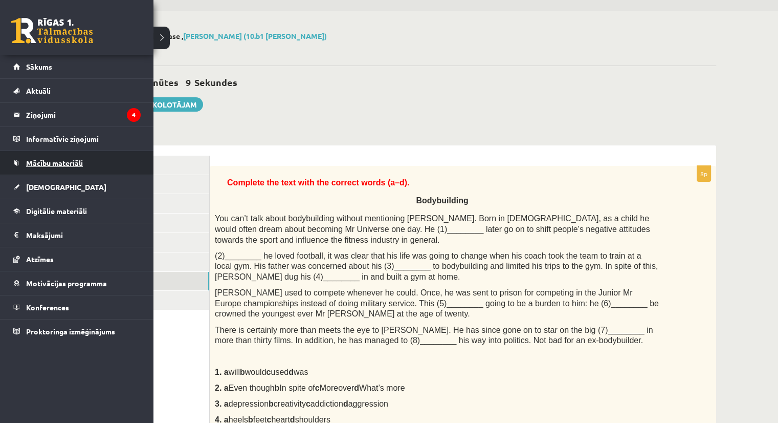
scroll to position [24, 0]
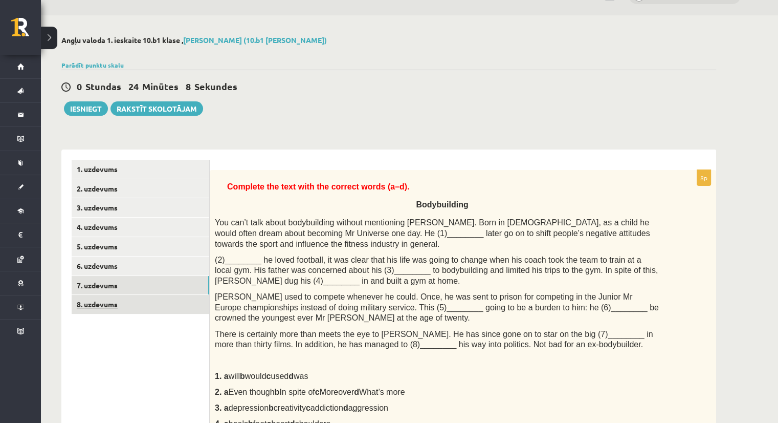
click at [89, 306] on link "8. uzdevums" at bounding box center [141, 304] width 138 height 19
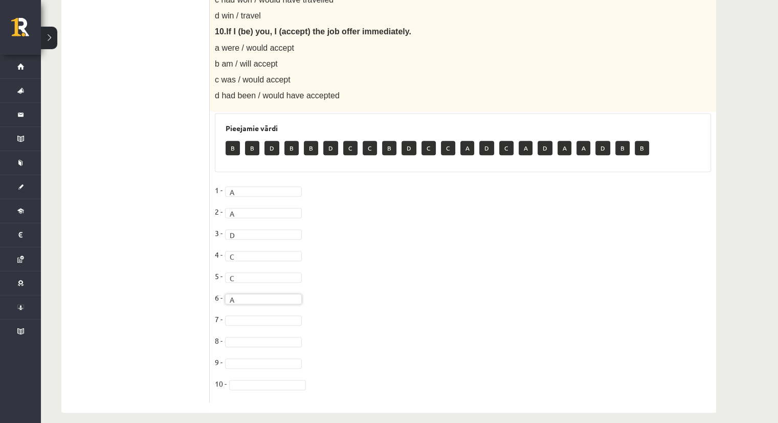
scroll to position [919, 0]
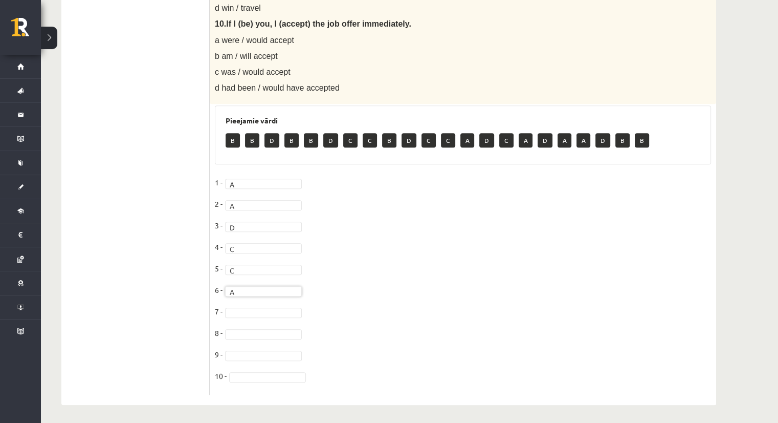
click at [260, 302] on fieldset "1 - A * 2 - A * 3 - D * 4 - C * 5 - C * 6 - A * 7 - 8 - 9 - 10 -" at bounding box center [463, 282] width 496 height 215
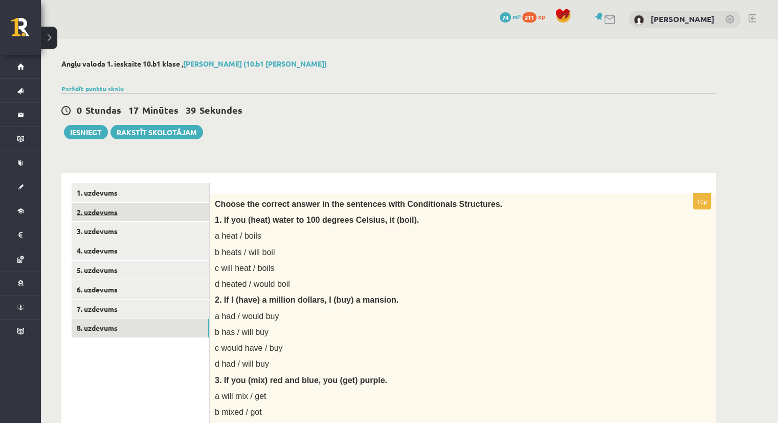
scroll to position [0, 0]
click at [93, 201] on link "1. uzdevums" at bounding box center [141, 193] width 138 height 19
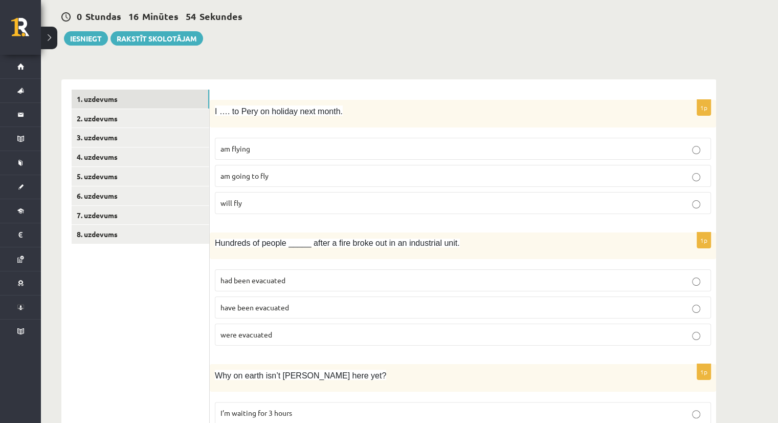
scroll to position [102, 0]
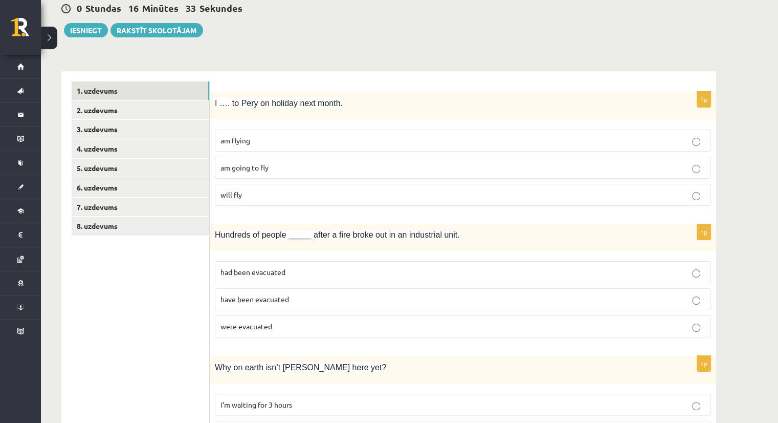
click at [340, 138] on p "am flying" at bounding box center [463, 140] width 485 height 11
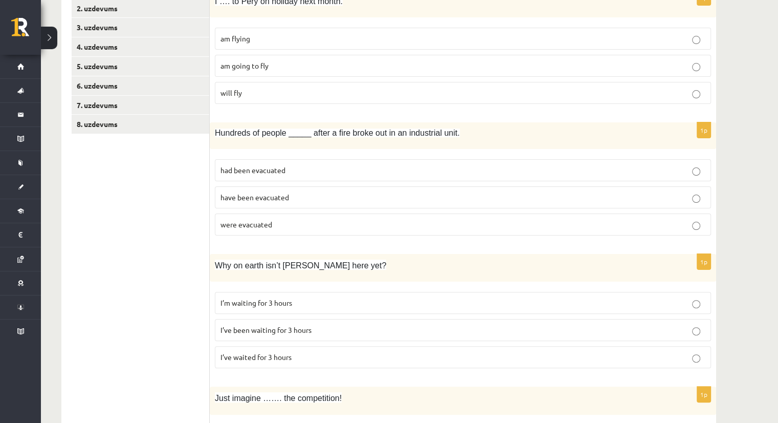
scroll to position [205, 0]
click at [317, 222] on p "were evacuated" at bounding box center [463, 224] width 485 height 11
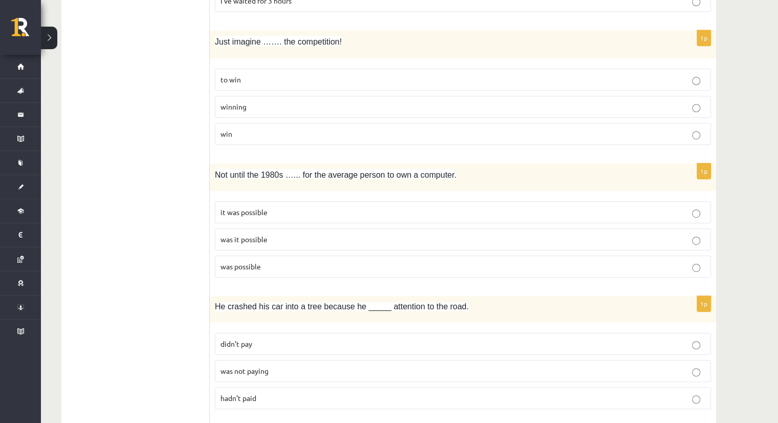
scroll to position [563, 0]
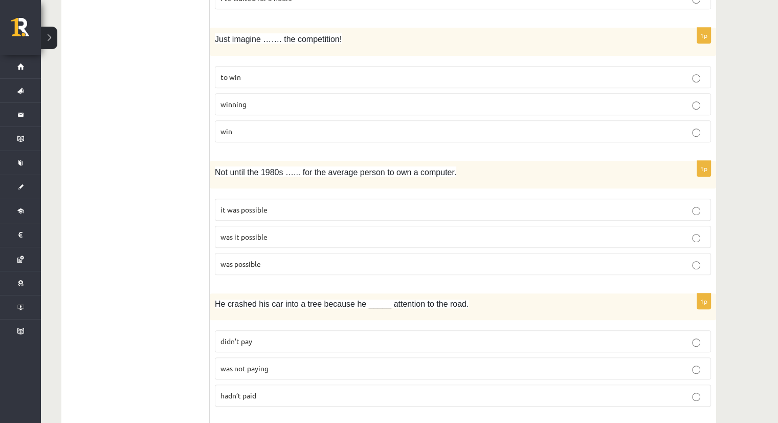
click at [341, 206] on p "it was possible" at bounding box center [463, 209] width 485 height 11
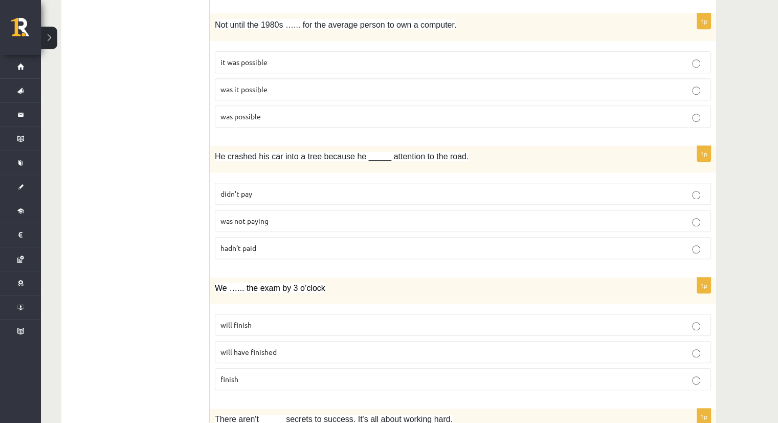
scroll to position [717, 0]
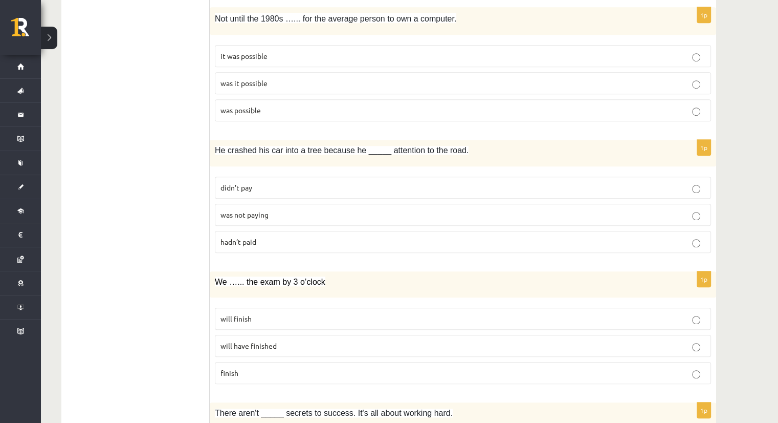
click at [306, 216] on label "was not paying" at bounding box center [463, 215] width 496 height 22
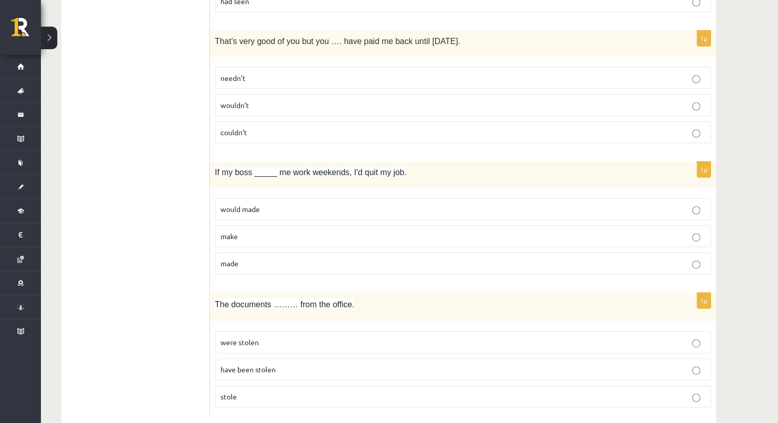
scroll to position [2422, 0]
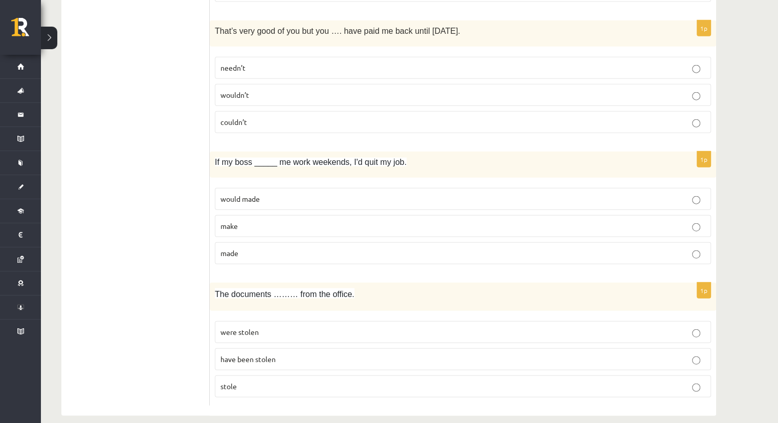
click at [341, 327] on p "were stolen" at bounding box center [463, 332] width 485 height 11
click at [350, 193] on p "would made" at bounding box center [463, 198] width 485 height 11
click at [354, 248] on p "made" at bounding box center [463, 253] width 485 height 11
click at [277, 221] on p "make" at bounding box center [463, 226] width 485 height 11
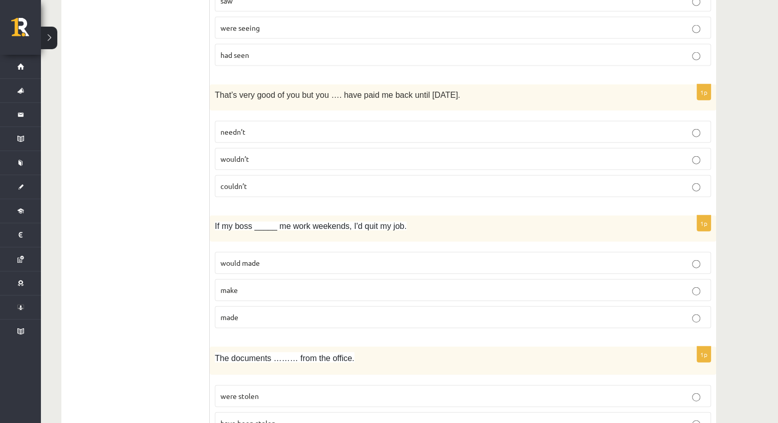
scroll to position [2320, 0]
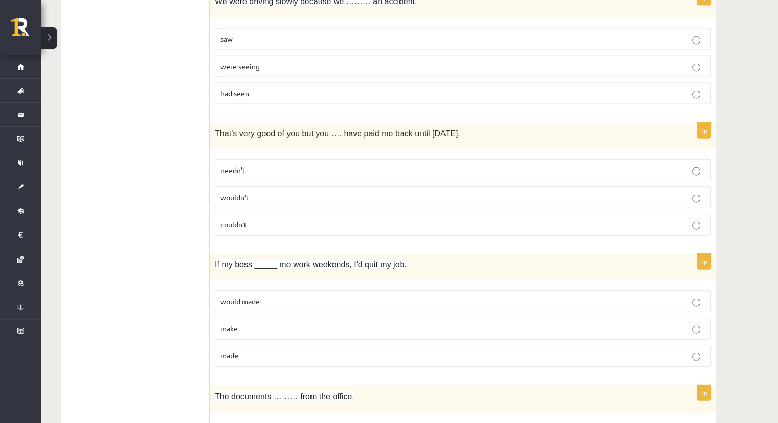
click at [310, 350] on p "made" at bounding box center [463, 355] width 485 height 11
click at [264, 323] on label "make" at bounding box center [463, 328] width 496 height 22
drag, startPoint x: 225, startPoint y: 124, endPoint x: 295, endPoint y: 125, distance: 69.6
click at [291, 129] on span "That’s very good of you but you …. have paid me back until tomorrow." at bounding box center [338, 133] width 246 height 9
click at [299, 127] on div "That’s very good of you but you …. have paid me back until tomorrow." at bounding box center [463, 136] width 507 height 26
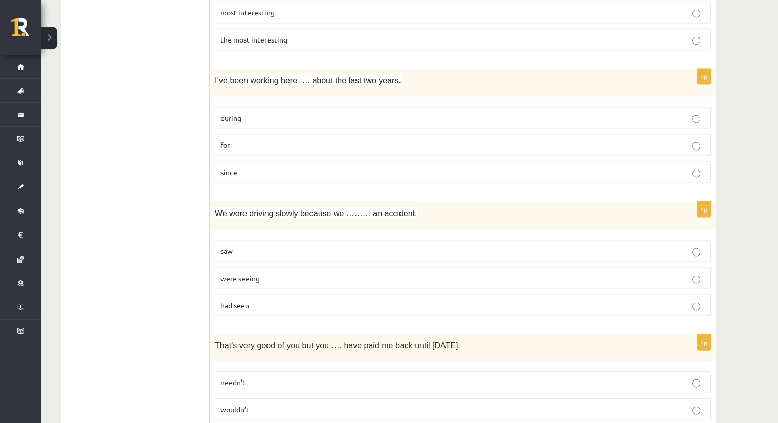
scroll to position [2064, 0]
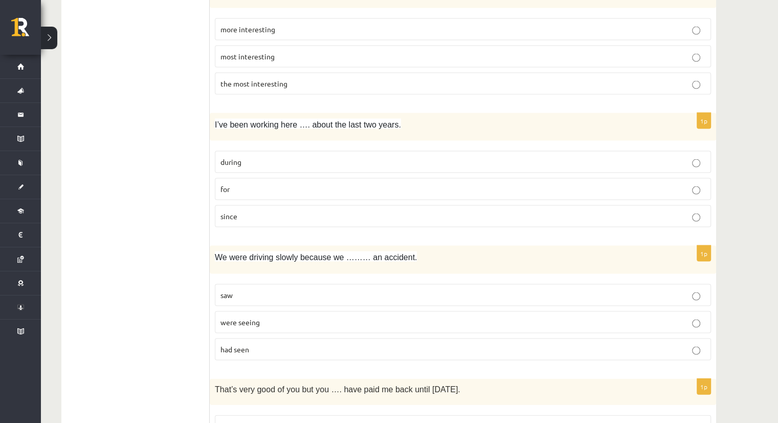
click at [391, 157] on p "during" at bounding box center [463, 162] width 485 height 11
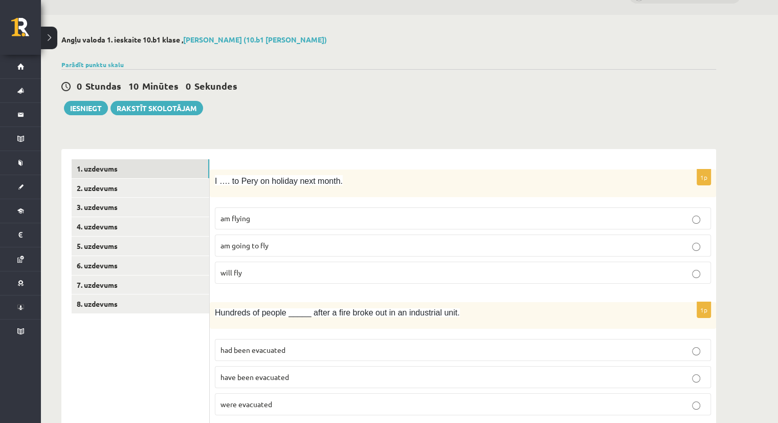
scroll to position [0, 0]
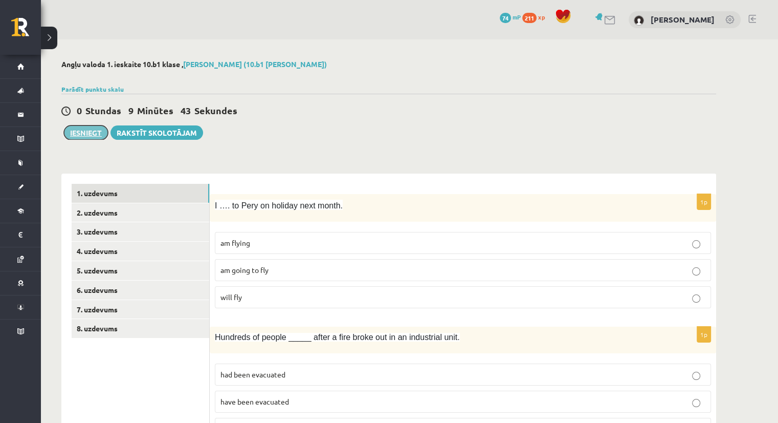
click at [88, 129] on button "Iesniegt" at bounding box center [86, 132] width 44 height 14
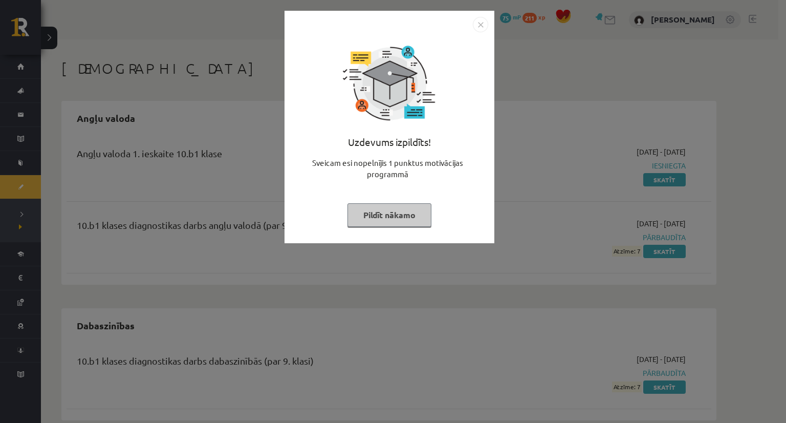
click at [483, 27] on img "Close" at bounding box center [480, 24] width 15 height 15
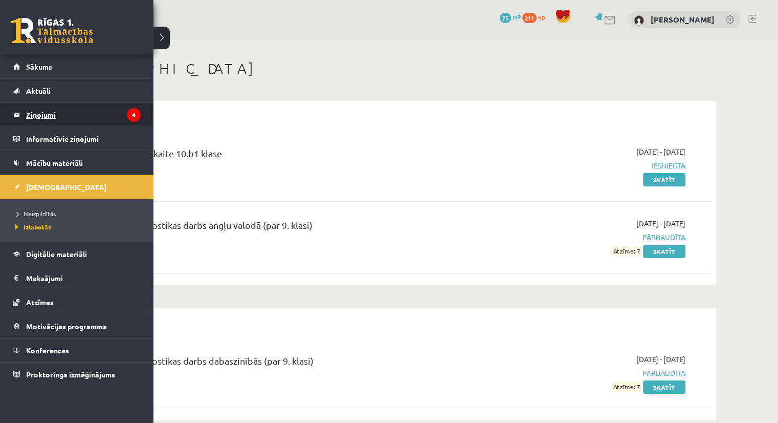
click at [54, 118] on legend "Ziņojumi 4" at bounding box center [83, 115] width 115 height 24
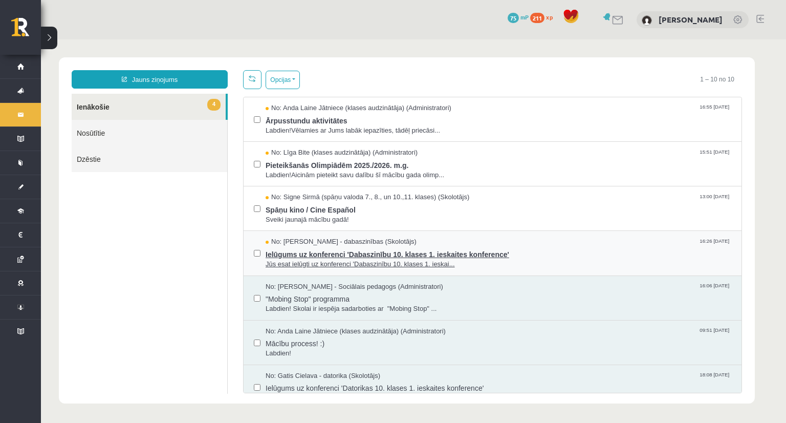
click at [340, 256] on span "Ielūgums uz konferenci 'Dabaszinību 10. klases 1. ieskaites konference'" at bounding box center [499, 253] width 466 height 13
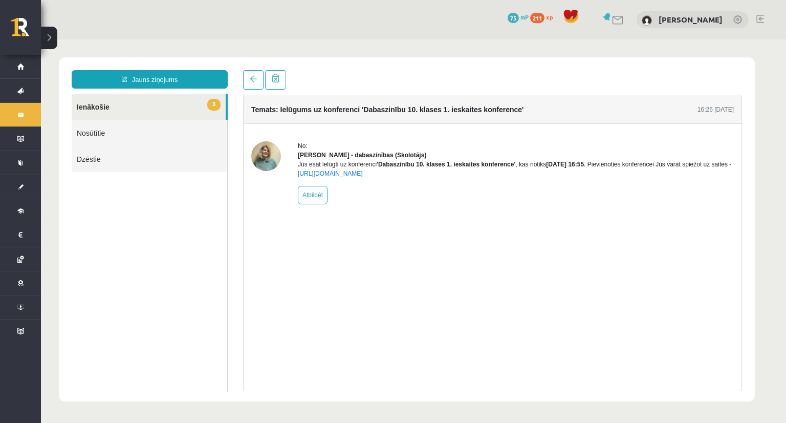
click at [111, 106] on link "3 Ienākošie" at bounding box center [149, 107] width 154 height 26
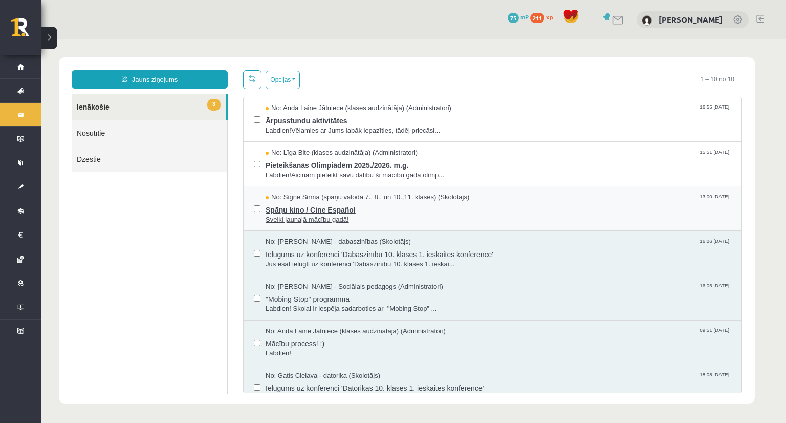
click at [299, 208] on span "Spāņu kino / Cine Español" at bounding box center [499, 208] width 466 height 13
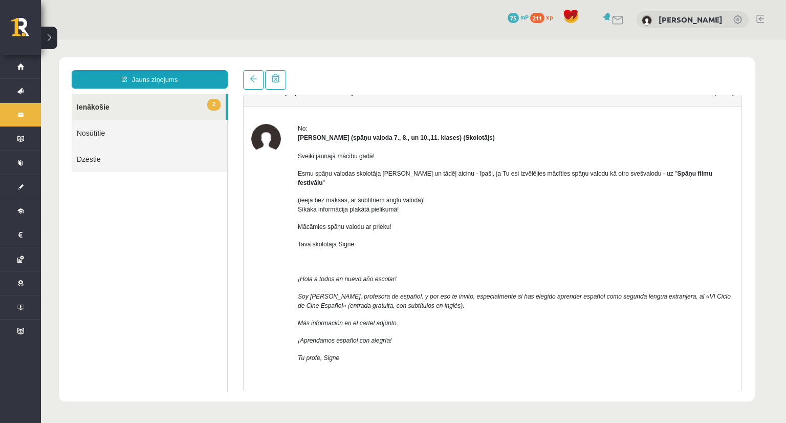
scroll to position [51, 0]
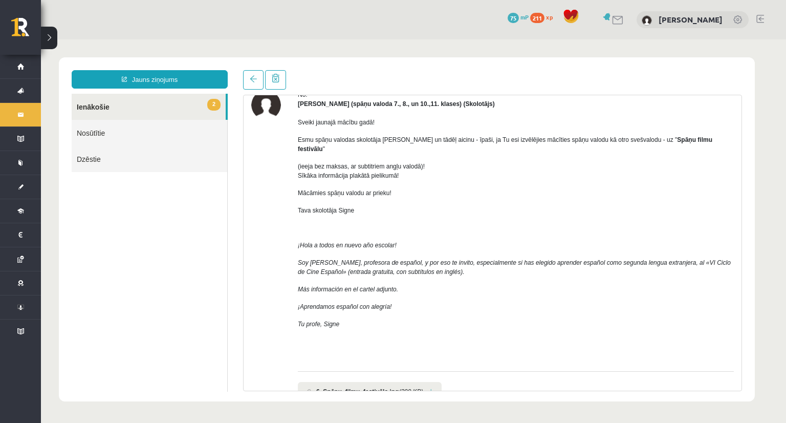
click at [83, 103] on link "2 Ienākošie" at bounding box center [149, 107] width 154 height 26
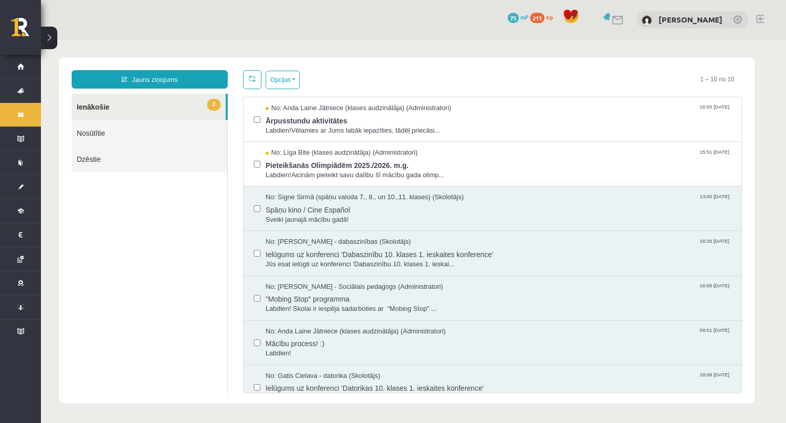
scroll to position [0, 0]
click at [316, 165] on span "Pieteikšanās Olimpiādēm 2025./2026. m.g." at bounding box center [499, 164] width 466 height 13
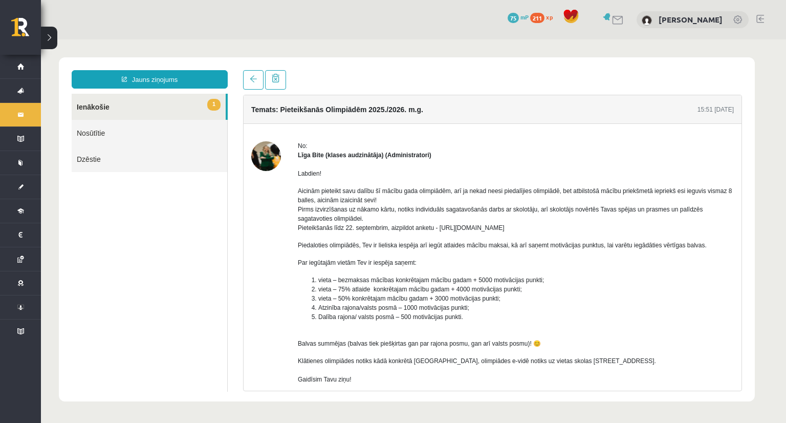
click at [84, 109] on link "1 Ienākošie" at bounding box center [149, 107] width 154 height 26
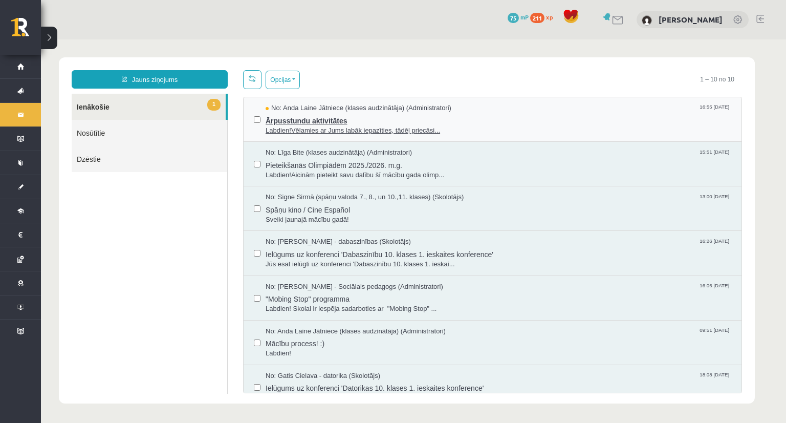
click at [306, 113] on span "Ārpusstundu aktivitātes" at bounding box center [499, 119] width 466 height 13
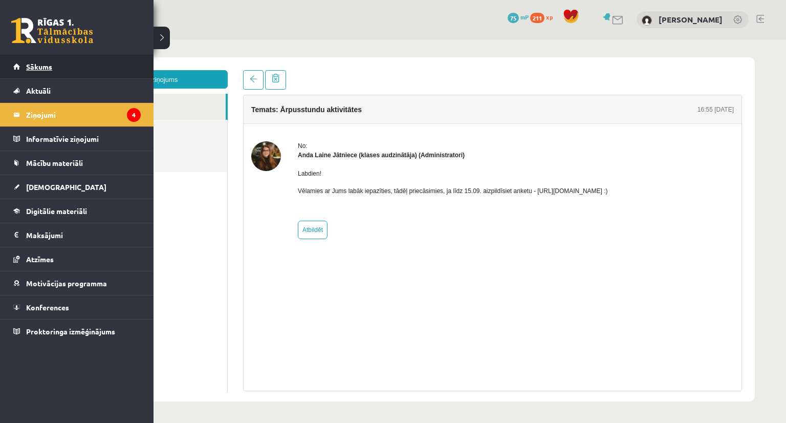
click at [44, 68] on span "Sākums" at bounding box center [39, 66] width 26 height 9
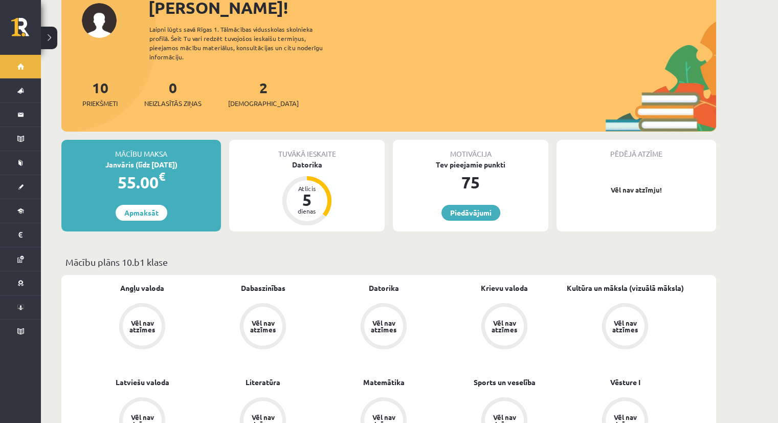
scroll to position [51, 0]
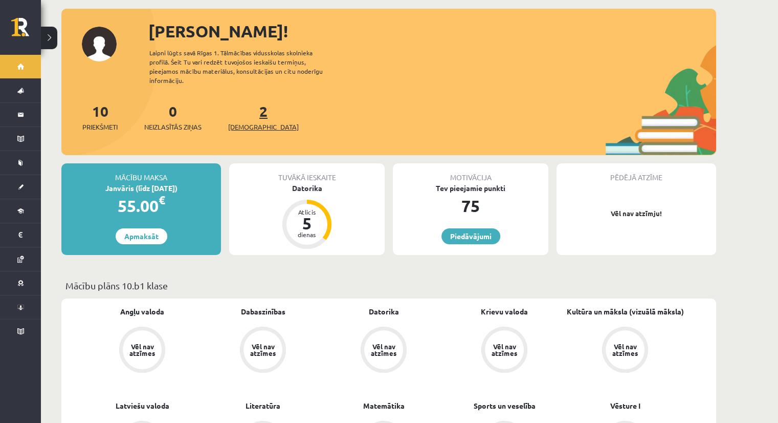
click at [245, 122] on span "[DEMOGRAPHIC_DATA]" at bounding box center [263, 127] width 71 height 10
